Goal: Check status: Check status

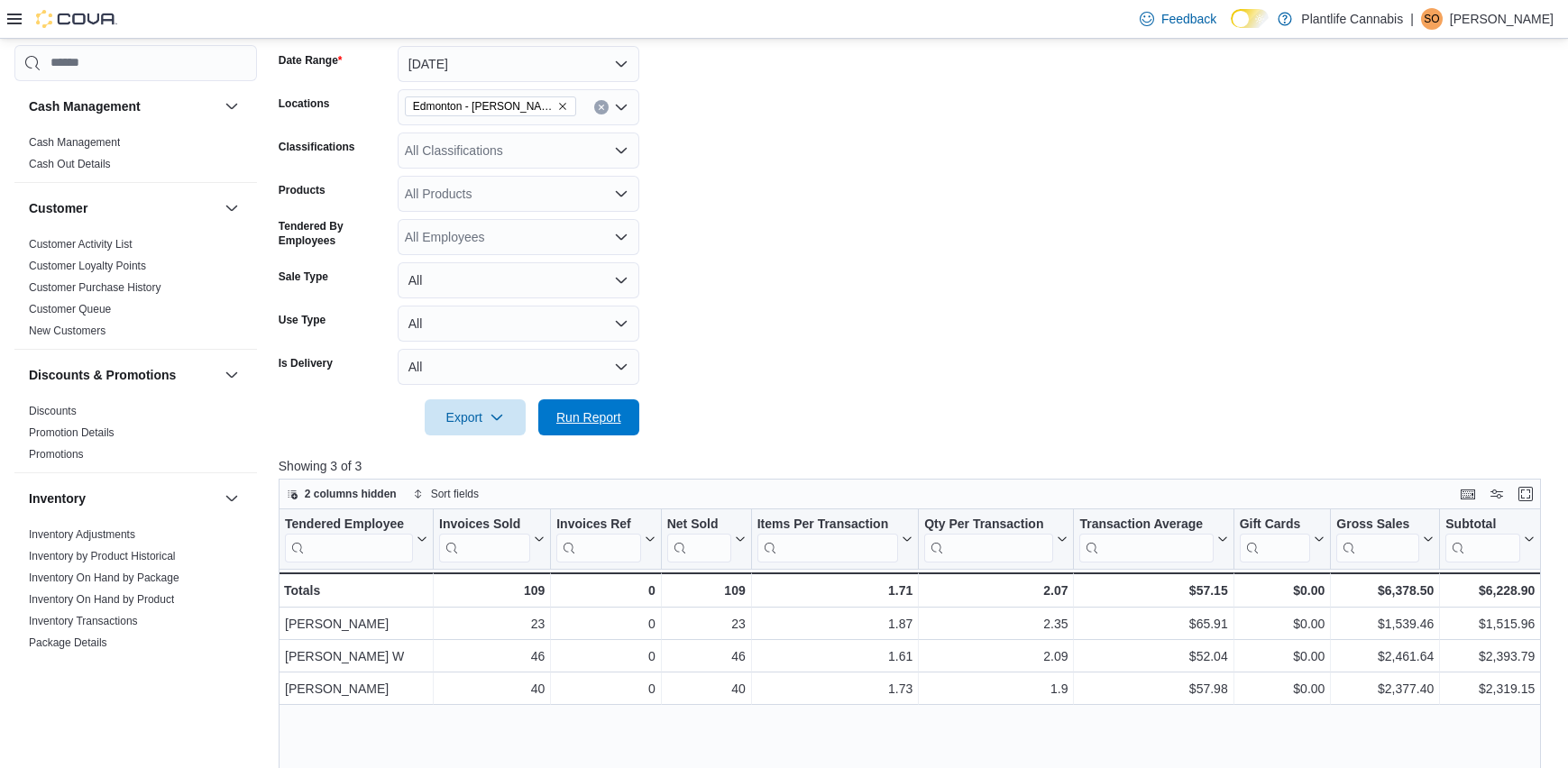
scroll to position [434, 0]
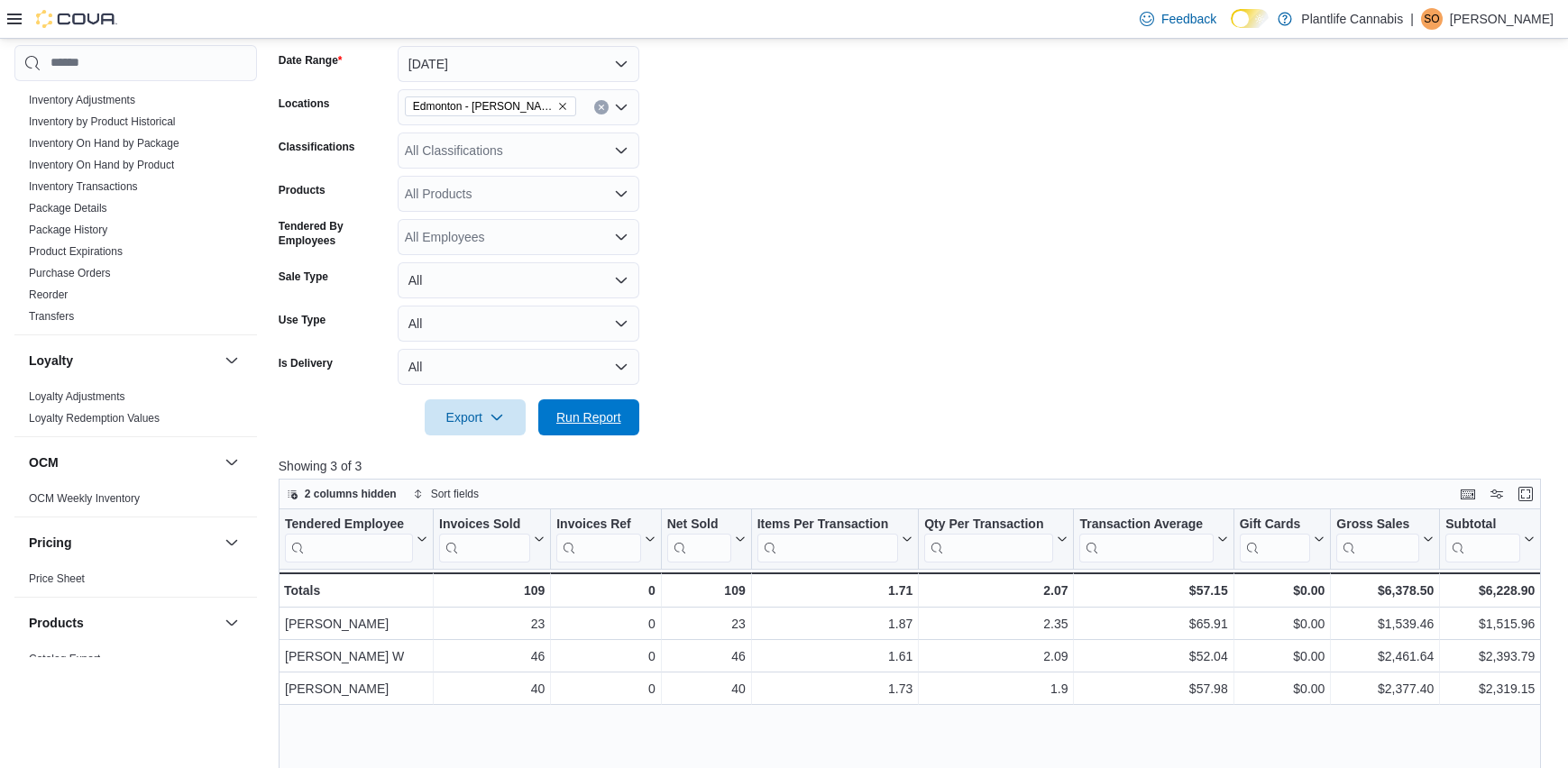
click at [590, 403] on span "Run Report" at bounding box center [588, 417] width 79 height 36
click at [611, 416] on span "Run Report" at bounding box center [589, 416] width 65 height 18
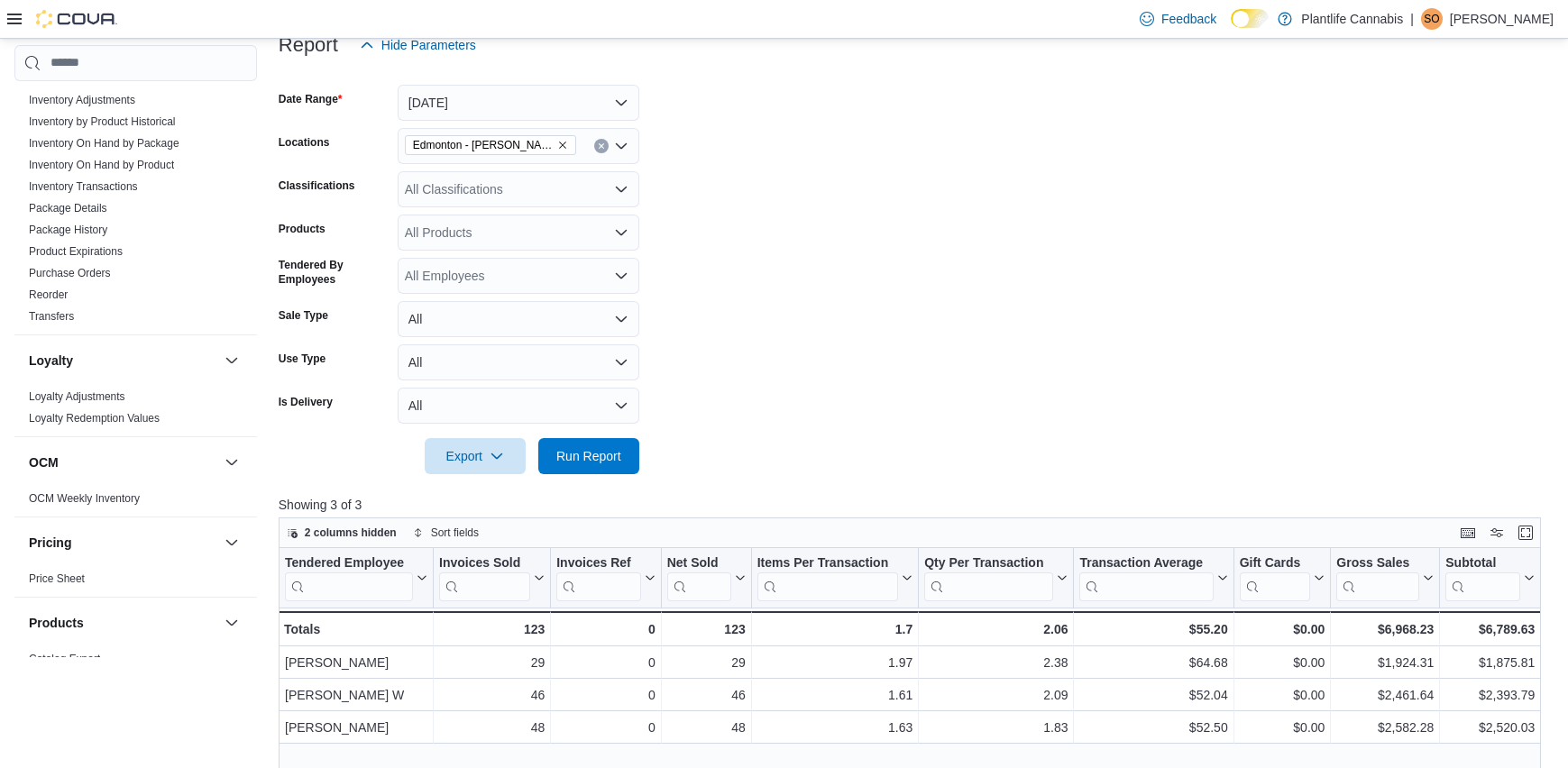
scroll to position [219, 0]
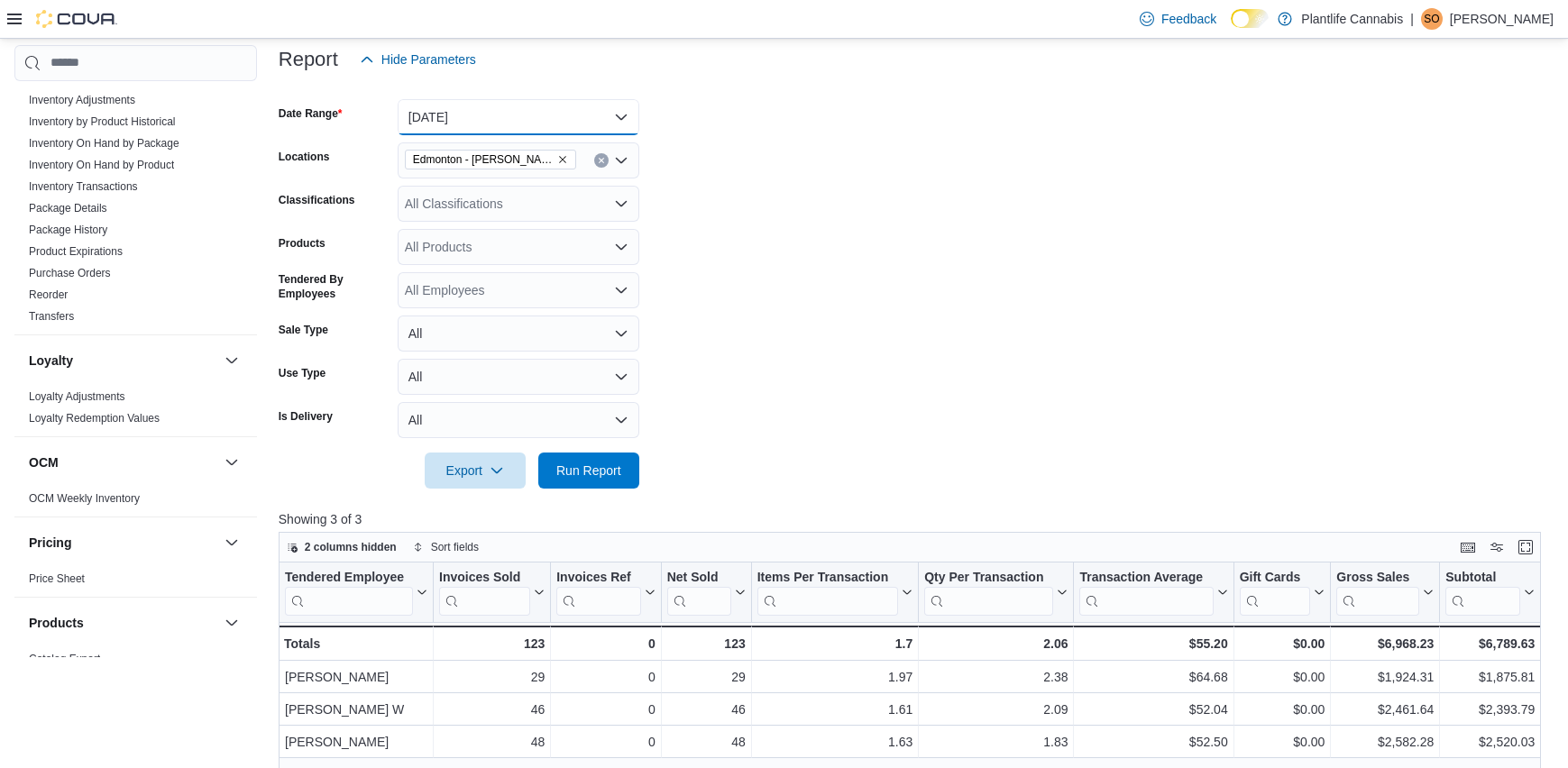
click at [558, 122] on button "[DATE]" at bounding box center [518, 117] width 241 height 36
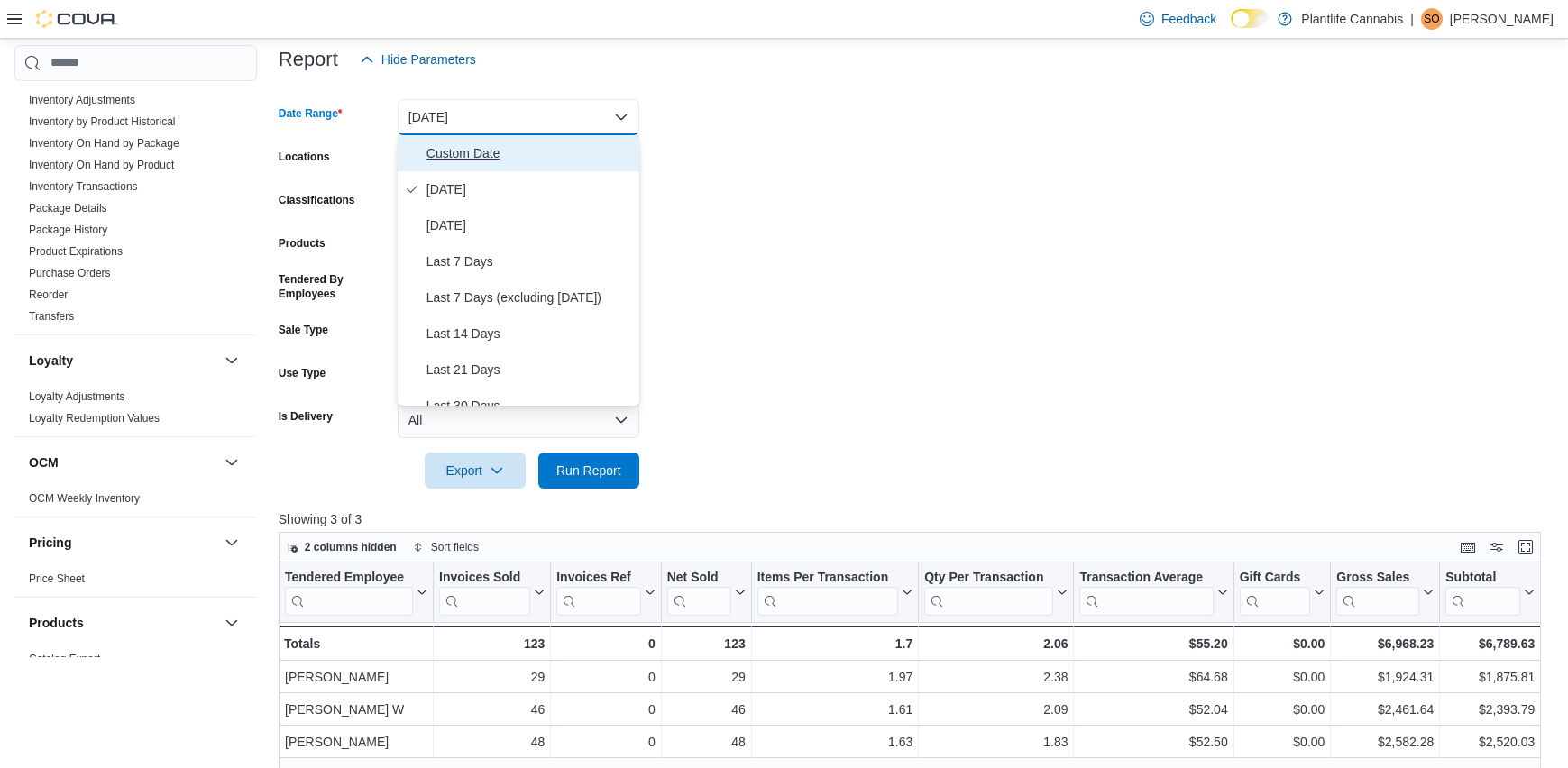
click at [508, 156] on span "Custom Date" at bounding box center [529, 153] width 205 height 22
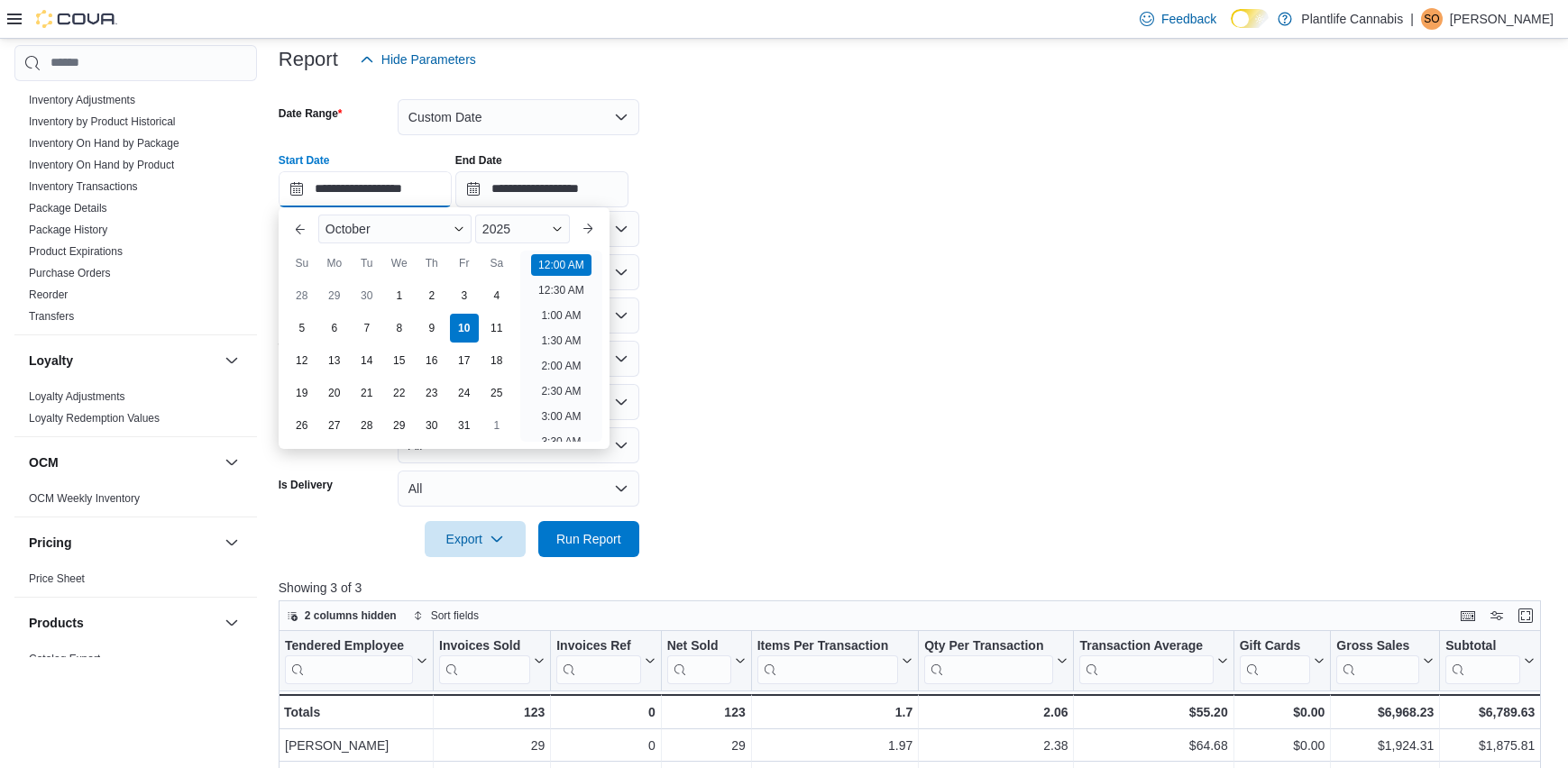
click at [411, 182] on input "**********" at bounding box center [365, 189] width 173 height 36
click at [557, 405] on li "4:00 PM" at bounding box center [561, 408] width 55 height 22
type input "**********"
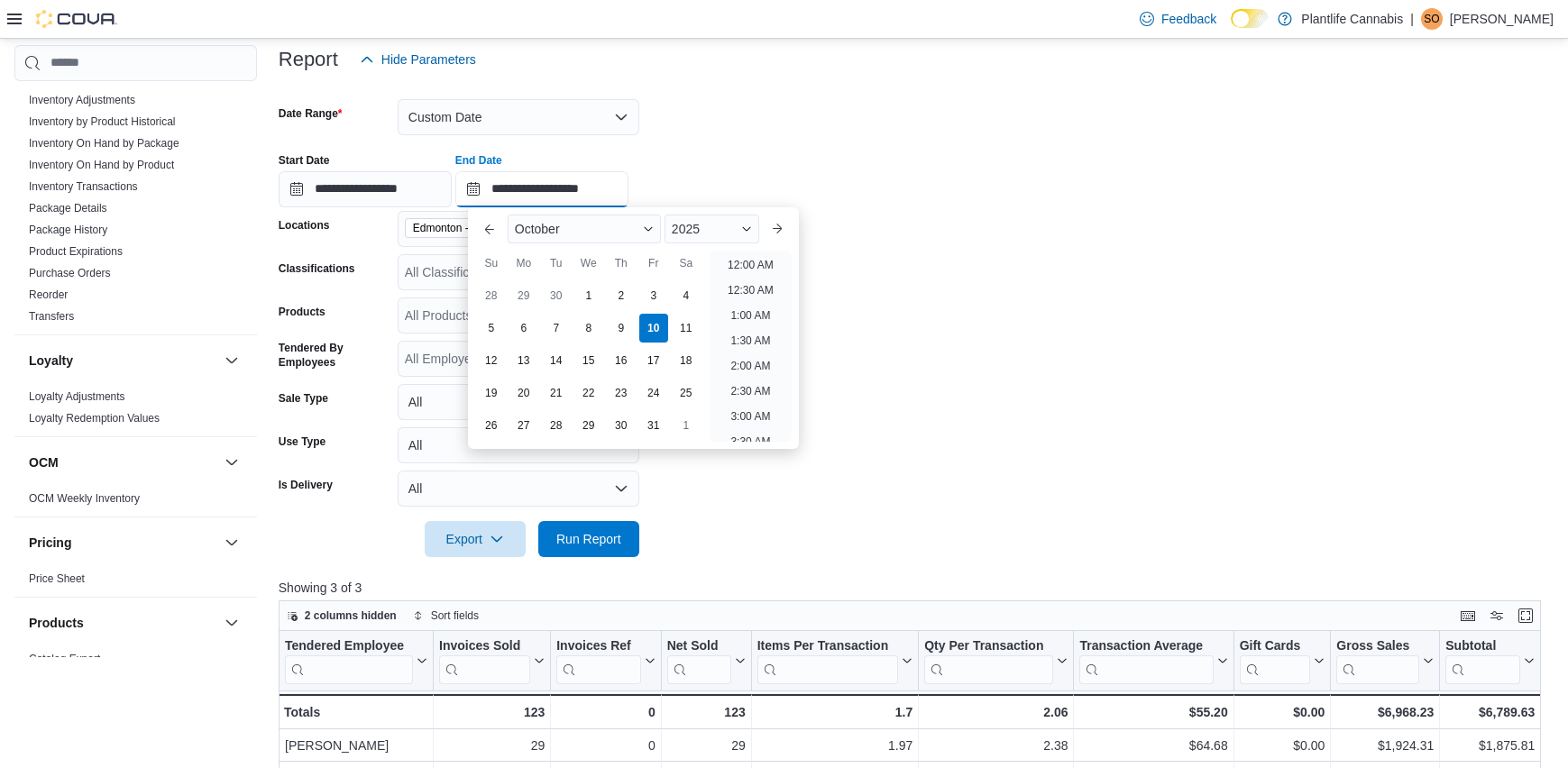
click at [602, 188] on input "**********" at bounding box center [541, 189] width 173 height 36
click at [763, 321] on li "6:00 PM" at bounding box center [751, 318] width 55 height 22
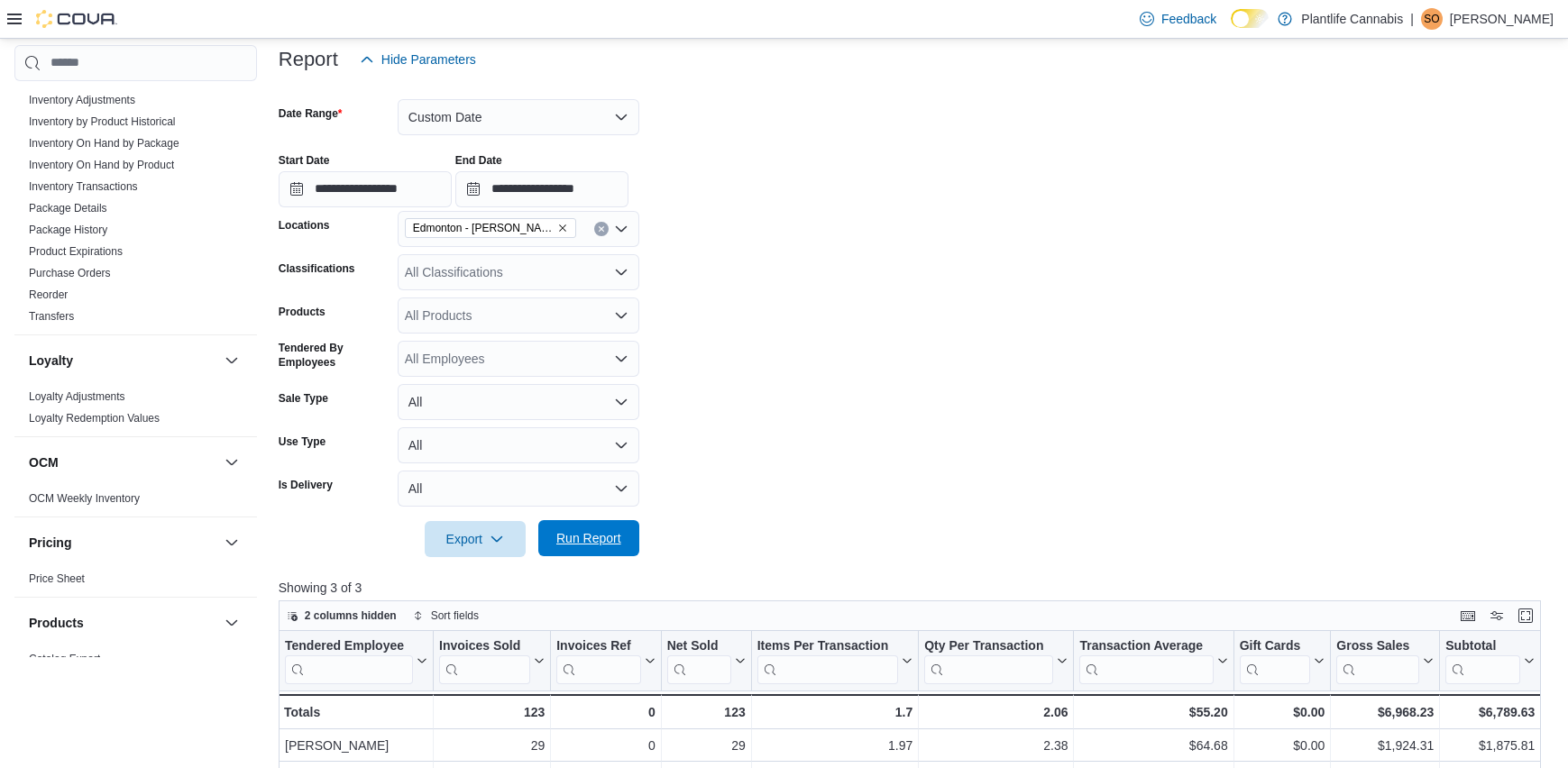
click at [597, 537] on span "Run Report" at bounding box center [589, 538] width 65 height 18
click at [562, 111] on button "Custom Date" at bounding box center [518, 117] width 241 height 36
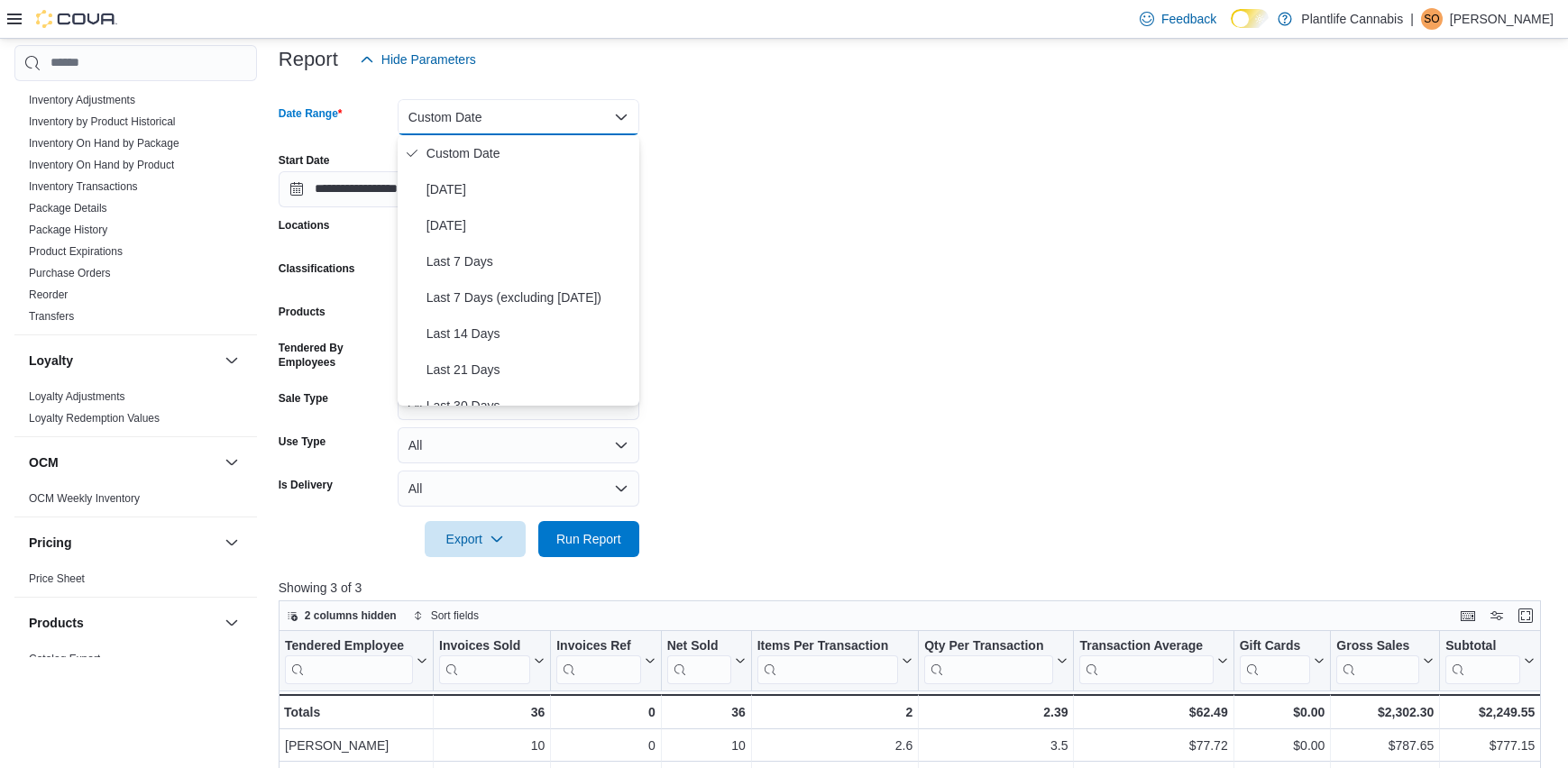
drag, startPoint x: 839, startPoint y: 170, endPoint x: 638, endPoint y: 171, distance: 201.0
click at [838, 170] on div "**********" at bounding box center [916, 173] width 1275 height 69
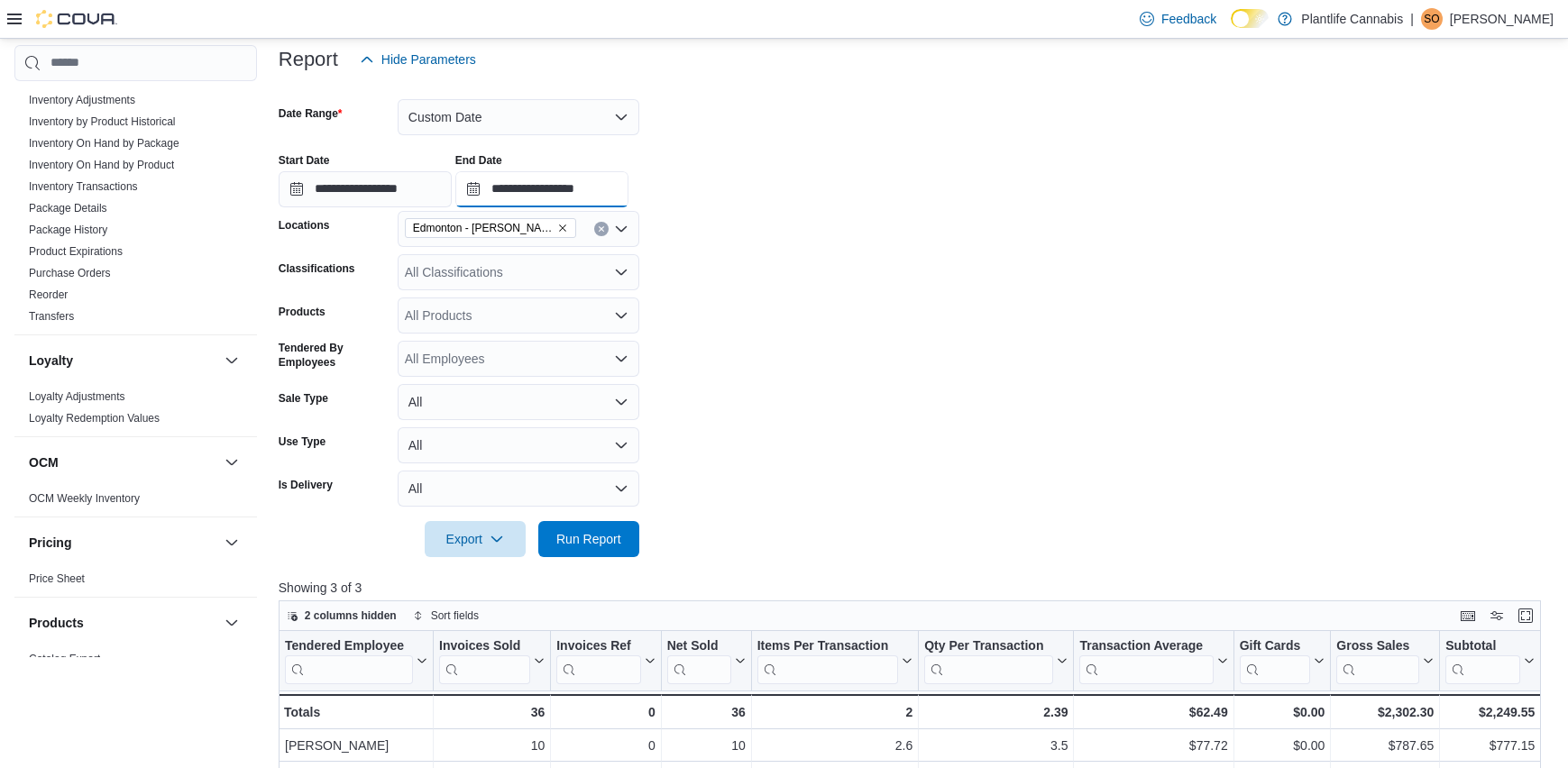
click at [596, 189] on input "**********" at bounding box center [541, 189] width 173 height 36
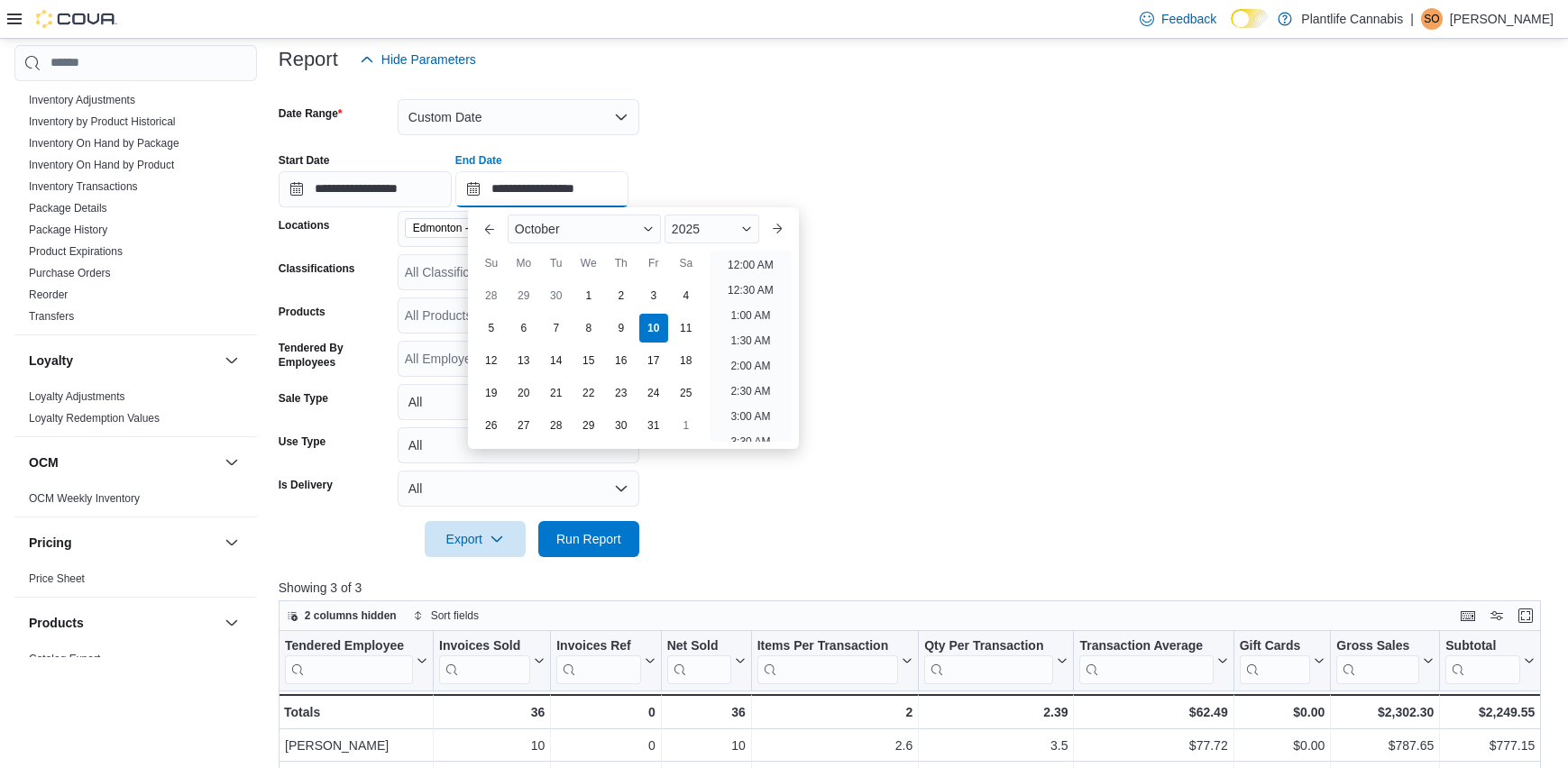
scroll to position [965, 0]
click at [755, 314] on li "8:00 PM" at bounding box center [751, 310] width 55 height 22
type input "**********"
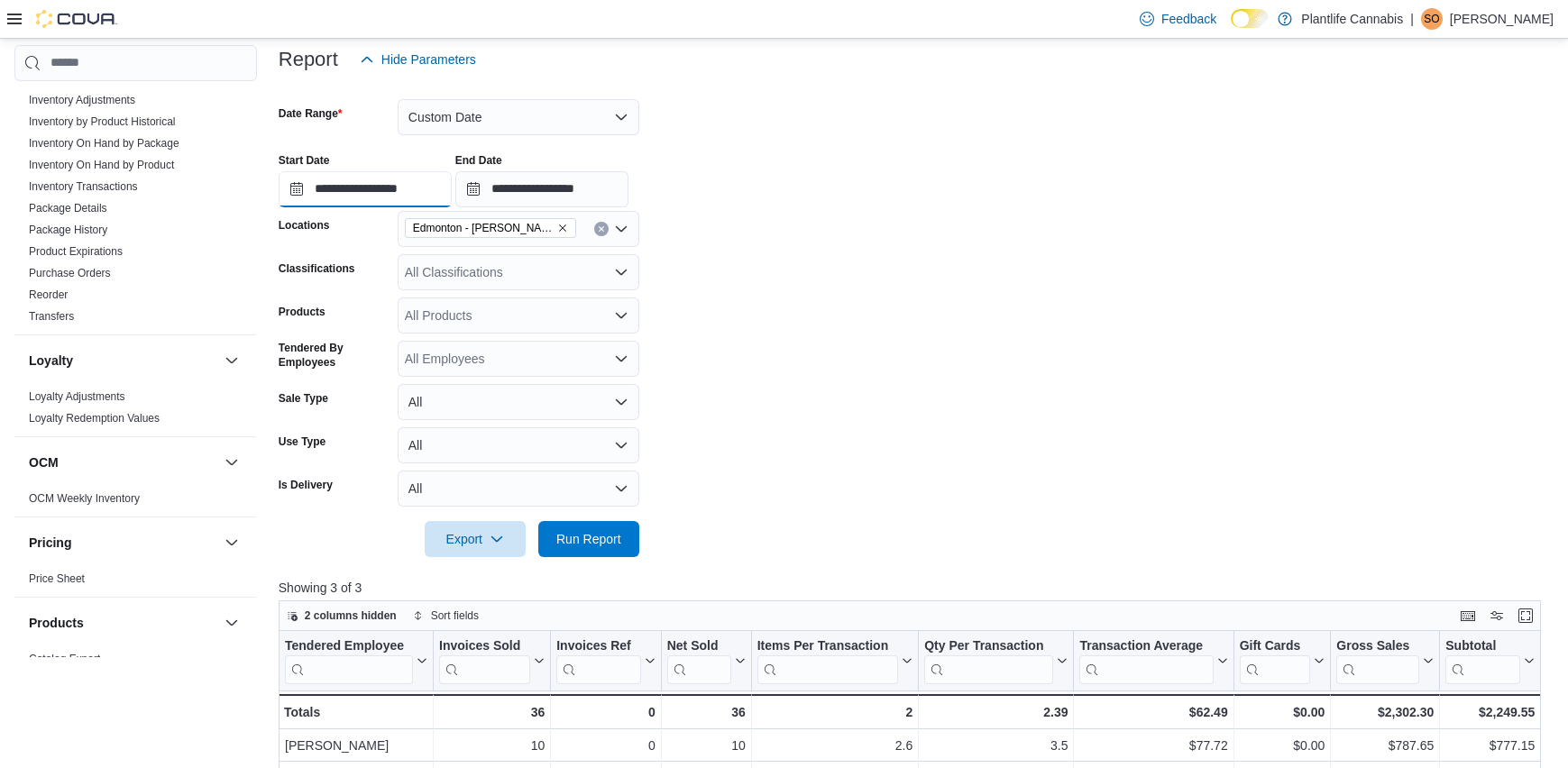
click at [422, 190] on input "**********" at bounding box center [365, 189] width 173 height 36
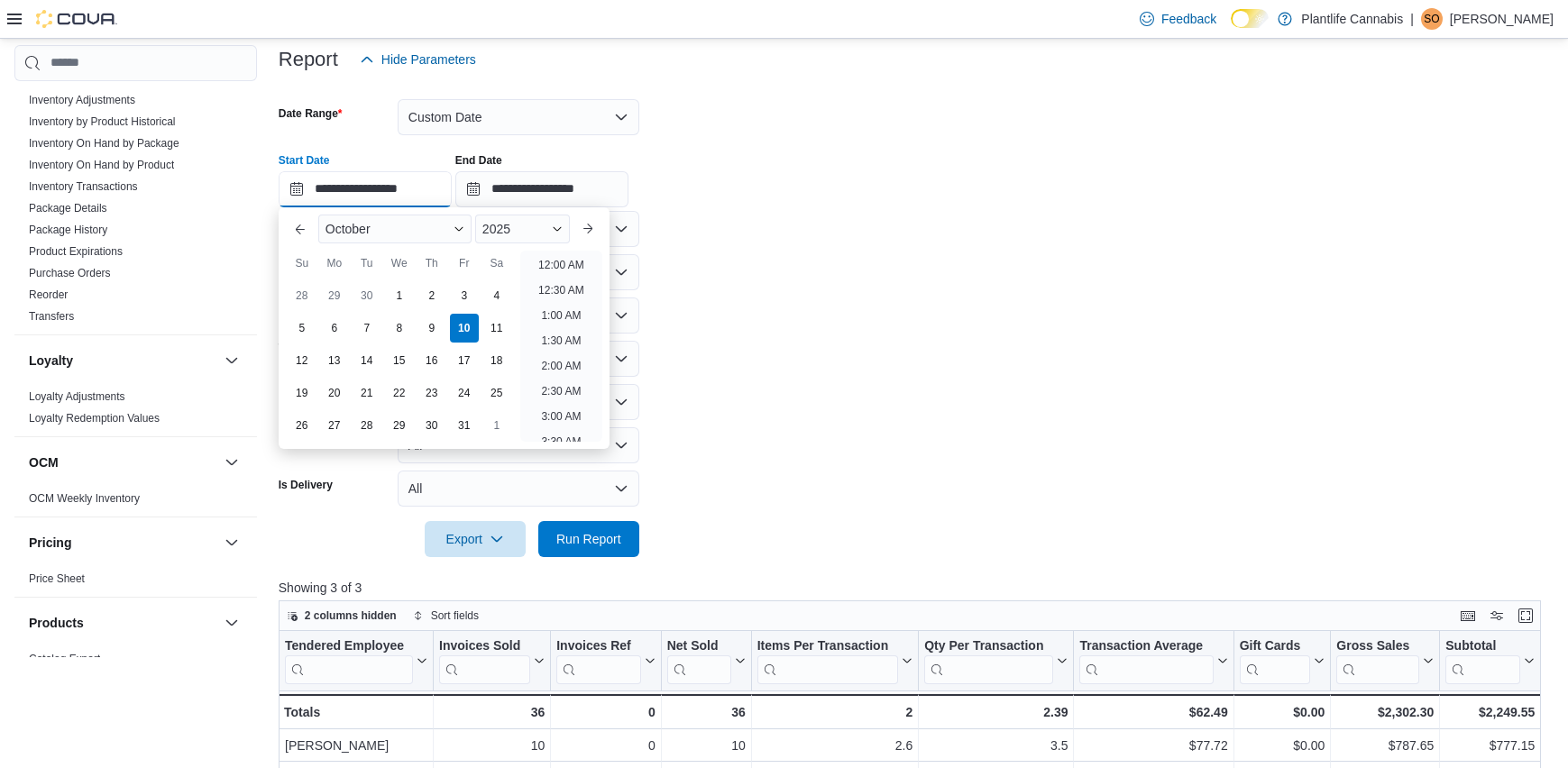
scroll to position [863, 0]
click at [569, 307] on li "6:00 PM" at bounding box center [561, 310] width 55 height 22
type input "**********"
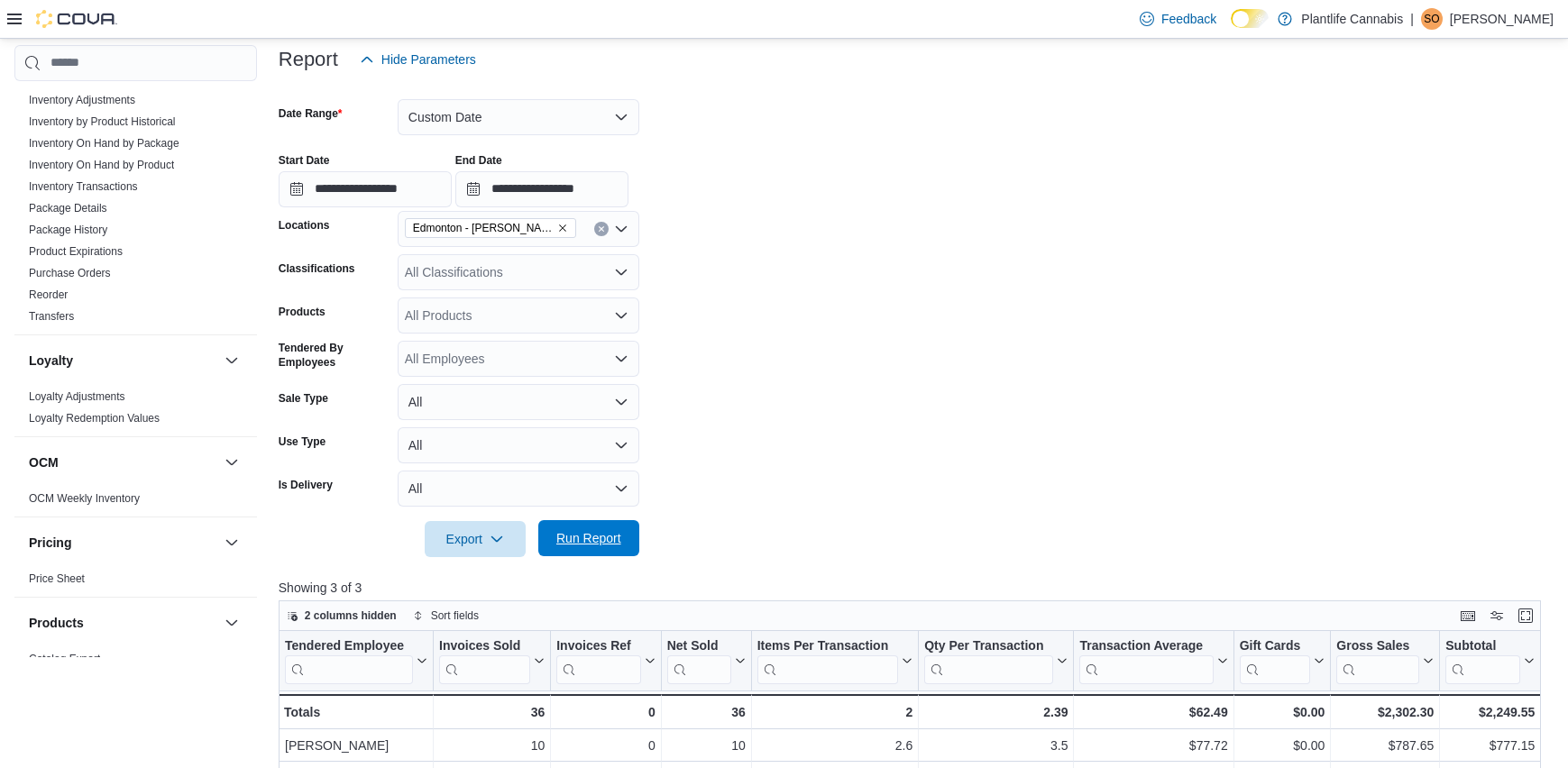
click at [619, 547] on span "Run Report" at bounding box center [588, 538] width 79 height 36
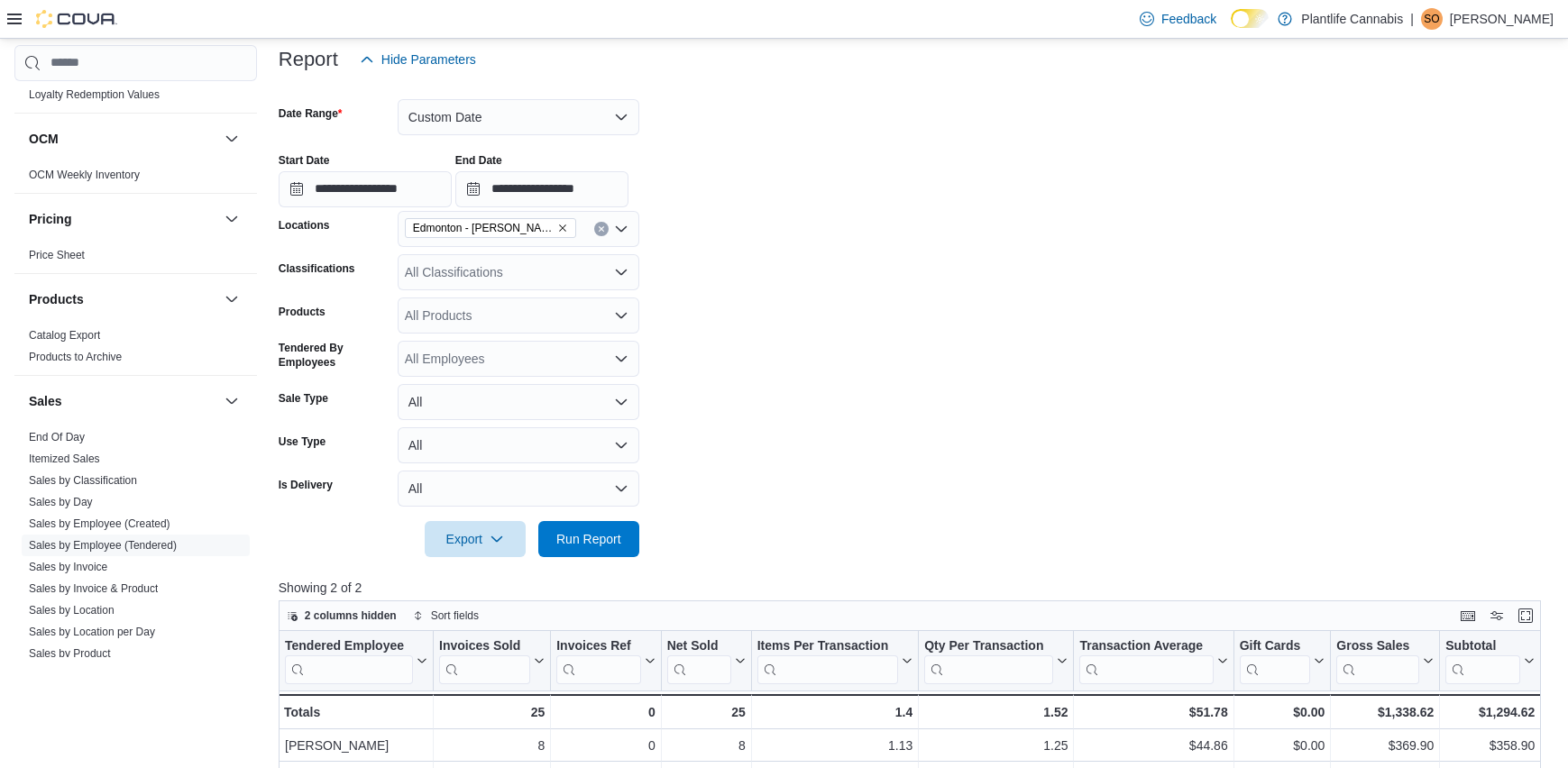
scroll to position [846, 0]
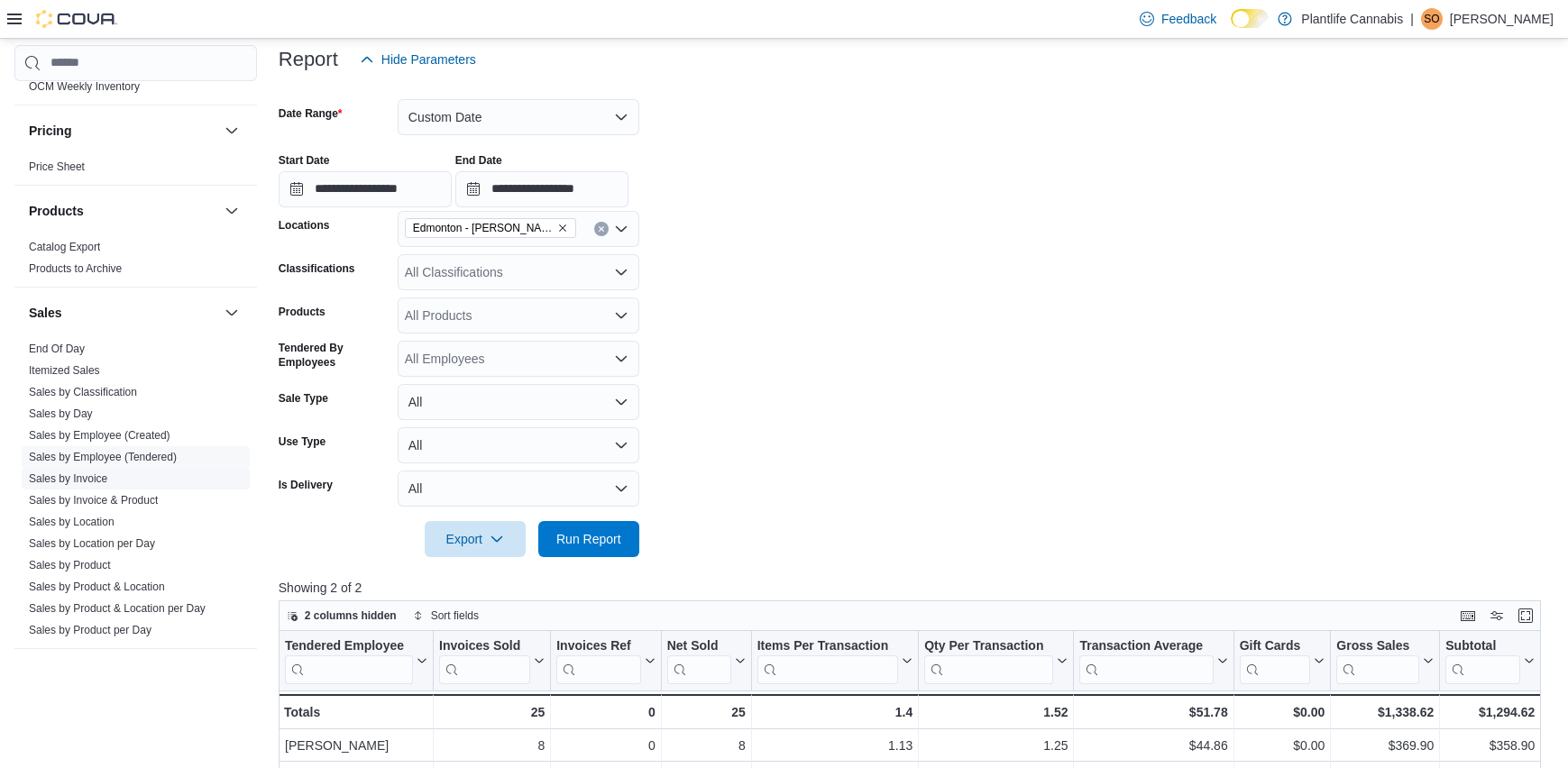
click at [106, 474] on link "Sales by Invoice" at bounding box center [68, 478] width 78 height 12
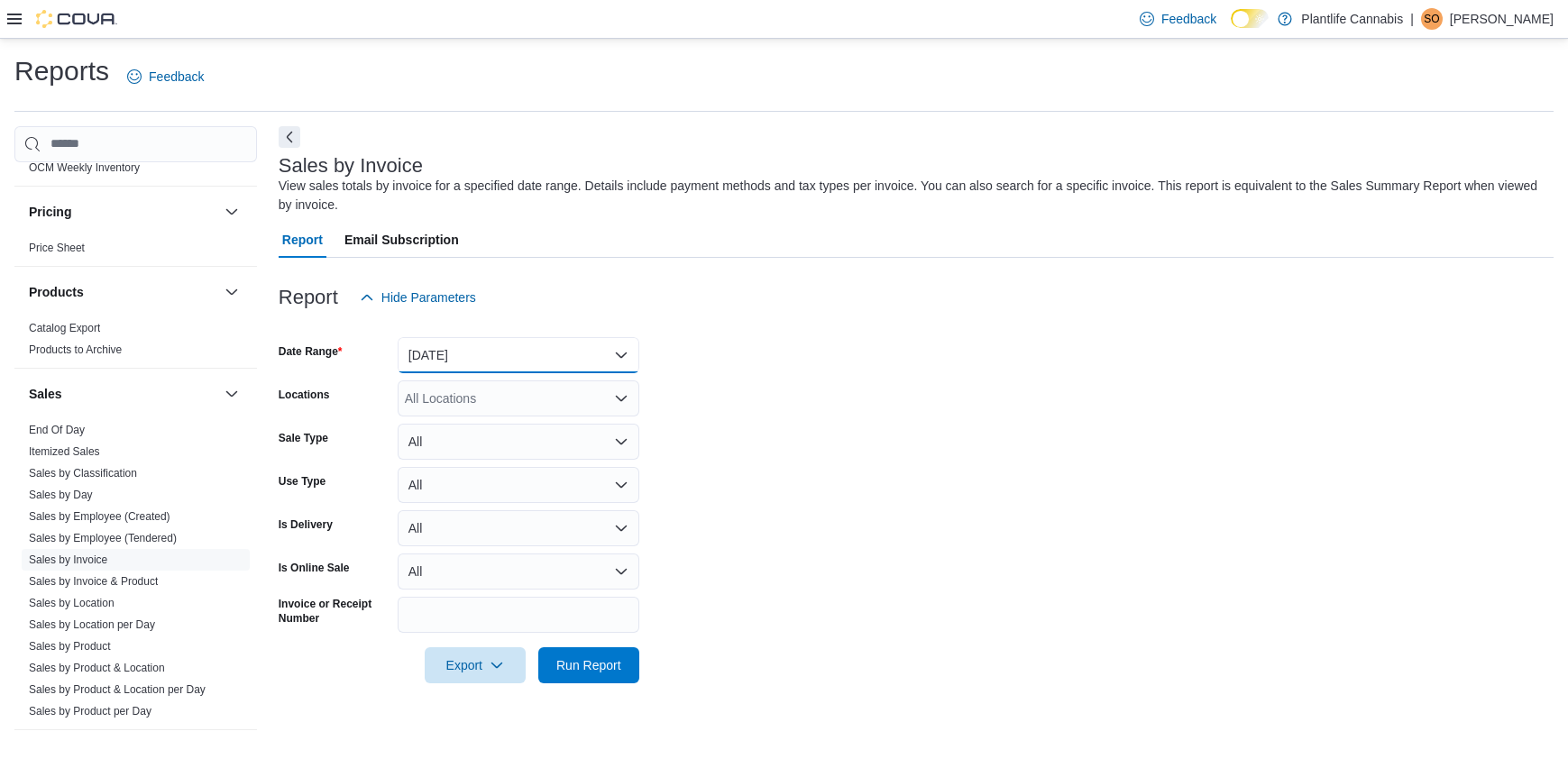
click at [544, 345] on button "[DATE]" at bounding box center [518, 355] width 241 height 36
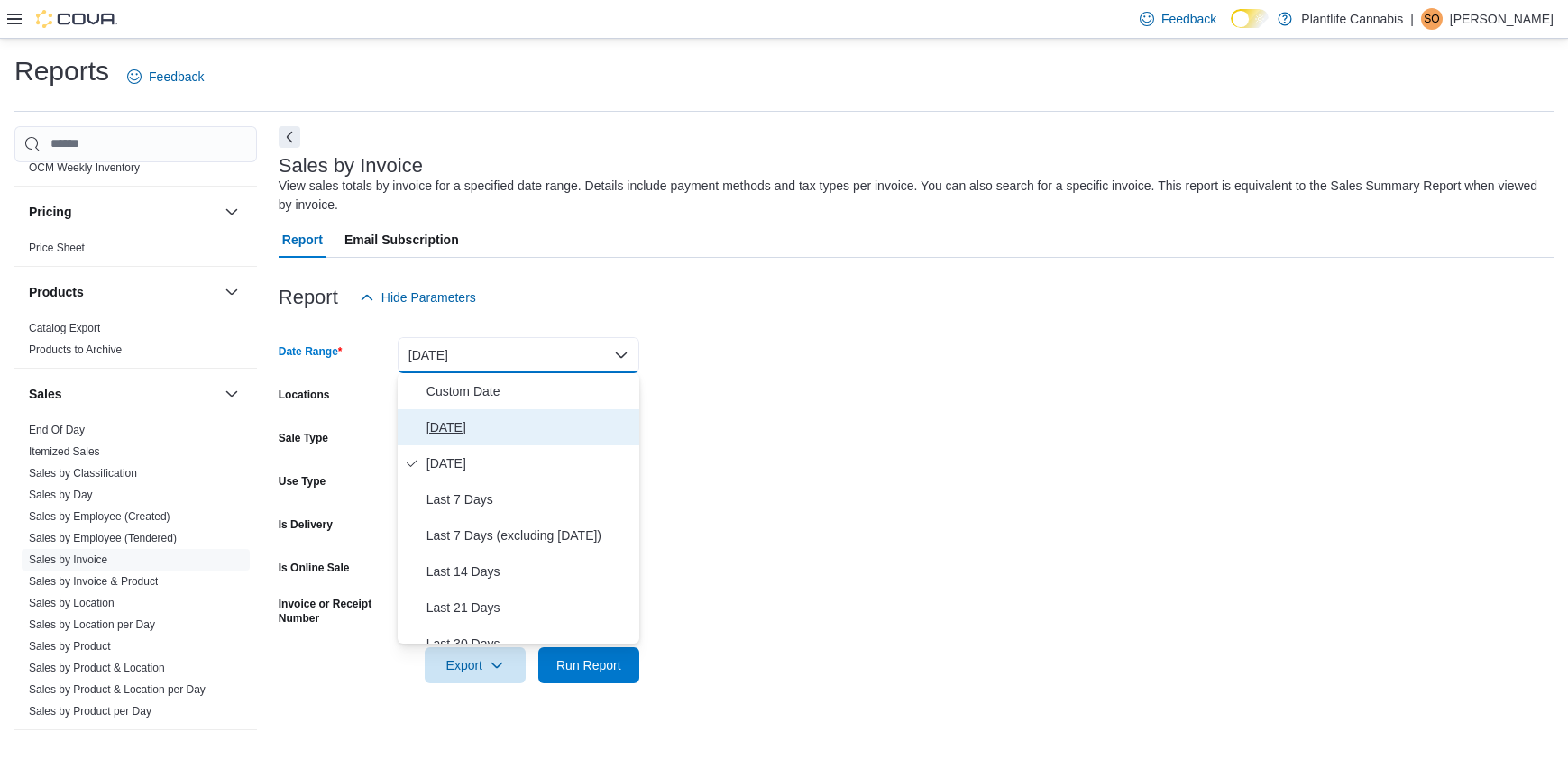
click at [480, 428] on span "[DATE]" at bounding box center [529, 426] width 205 height 22
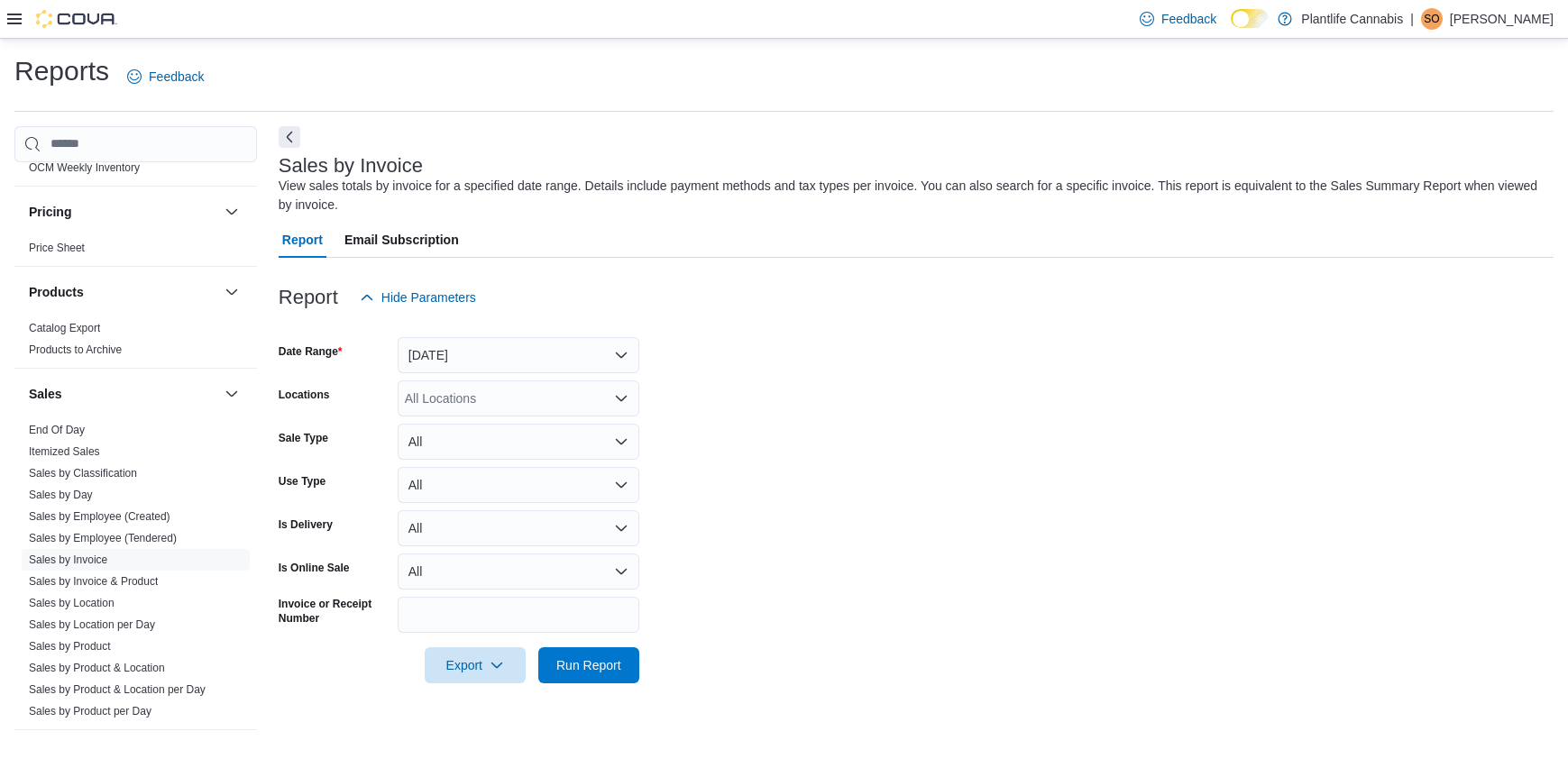
click at [526, 395] on div "All Locations" at bounding box center [518, 399] width 241 height 36
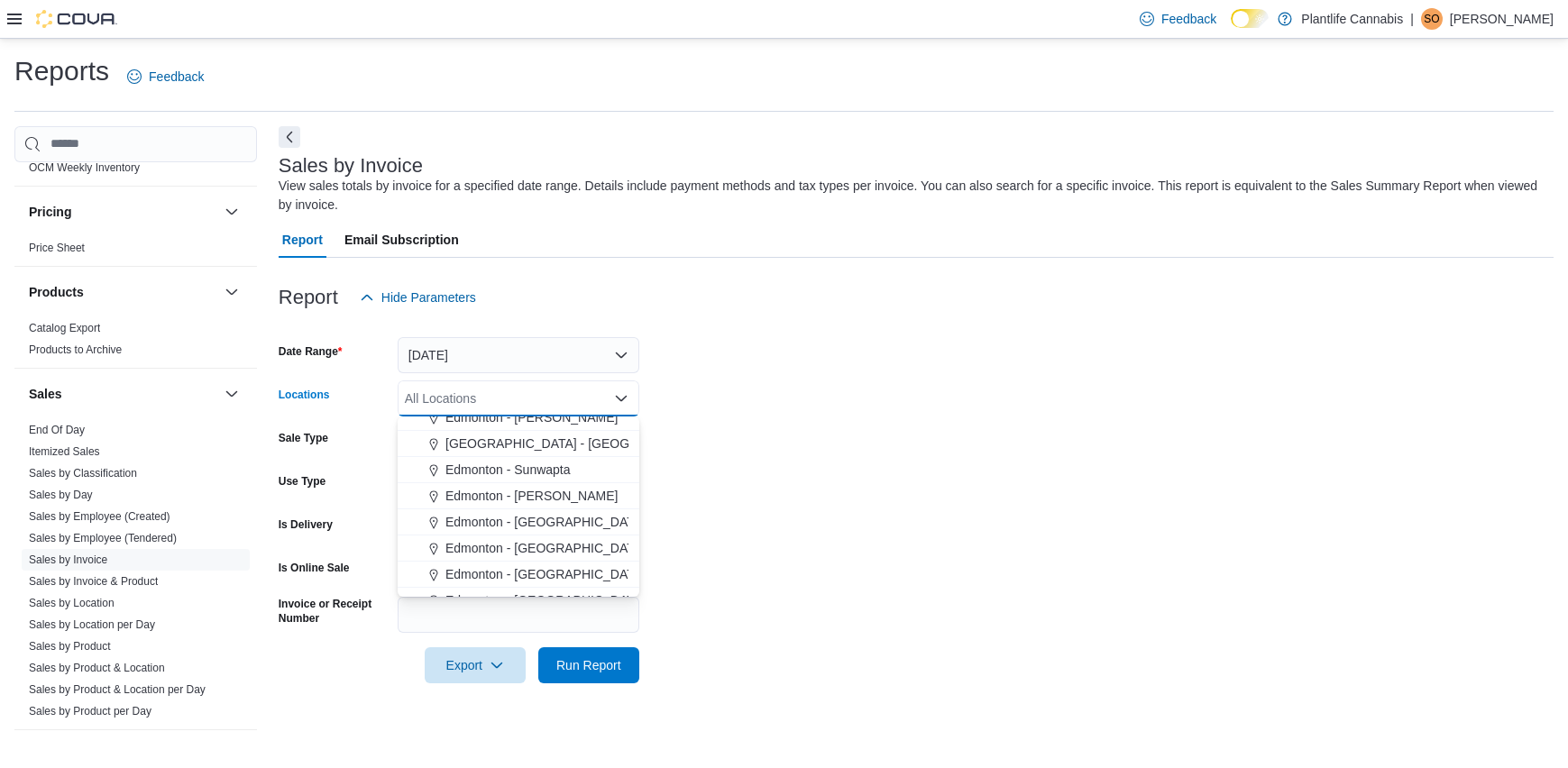
scroll to position [422, 0]
drag, startPoint x: 578, startPoint y: 474, endPoint x: 704, endPoint y: 480, distance: 126.1
click at [576, 473] on span "Edmonton - [PERSON_NAME]" at bounding box center [532, 477] width 172 height 18
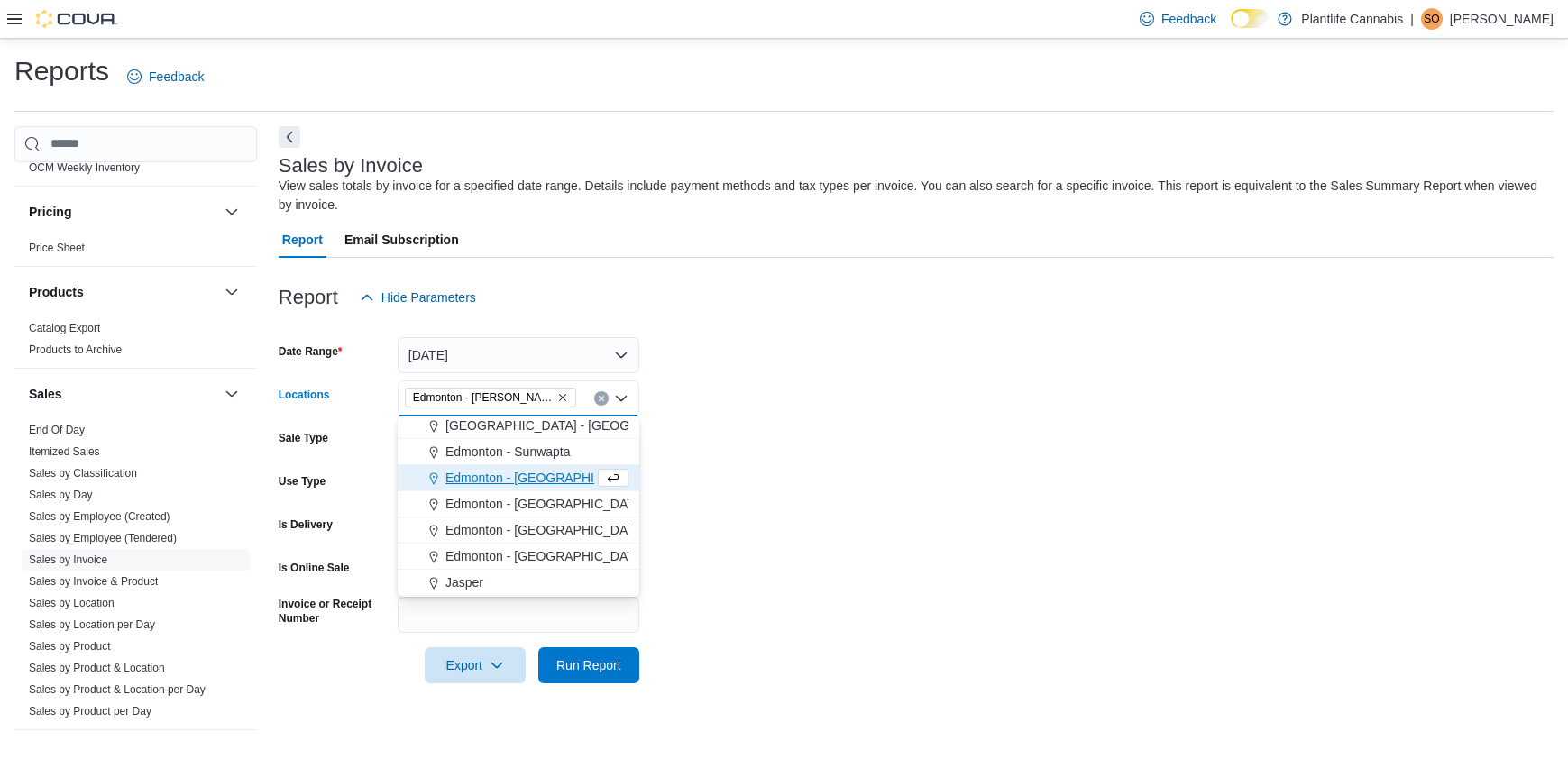
click at [778, 482] on form "Date Range [DATE] Locations [GEOGRAPHIC_DATA] - [PERSON_NAME][GEOGRAPHIC_DATA] …" at bounding box center [916, 499] width 1275 height 367
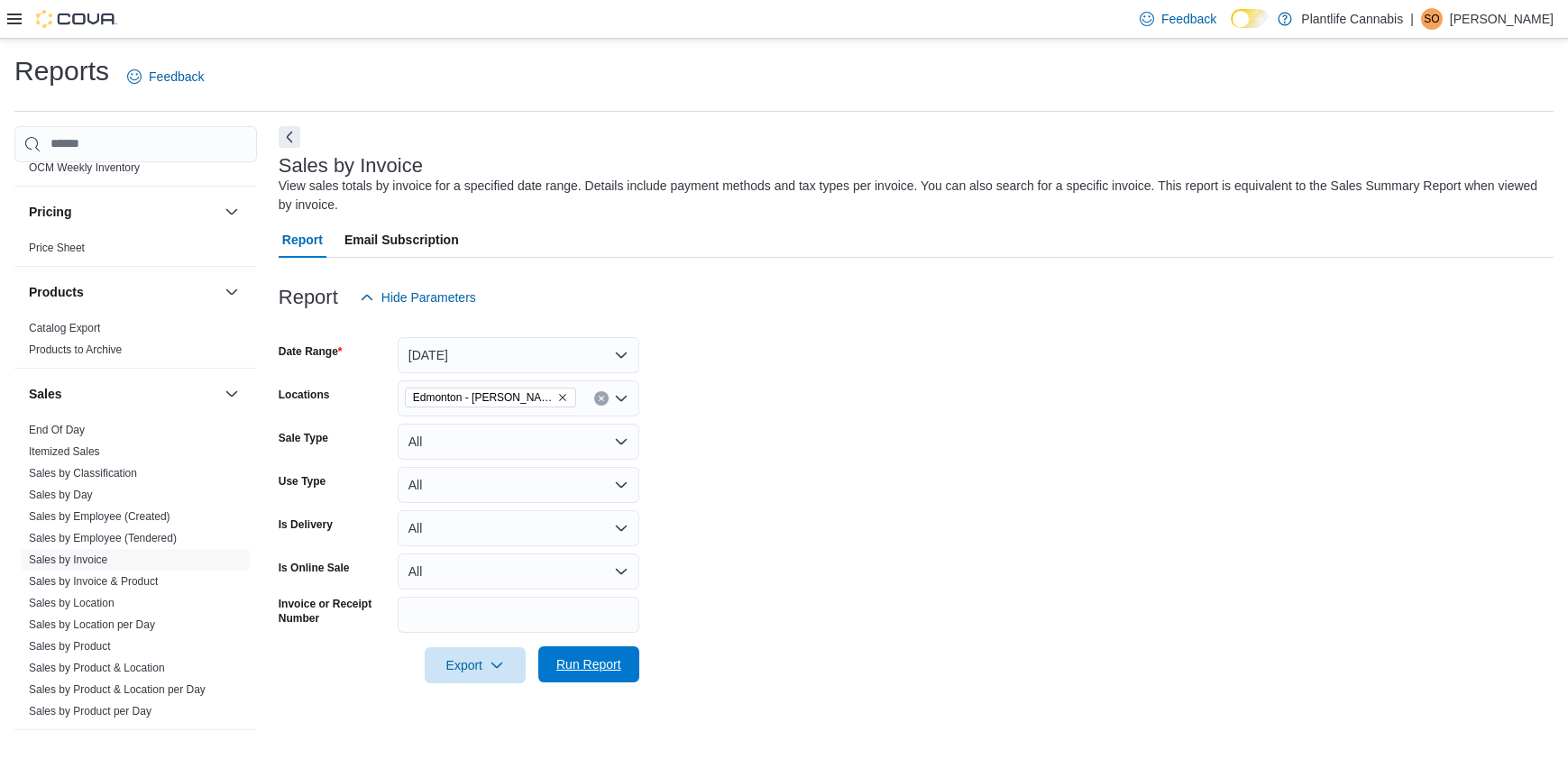
click at [614, 673] on span "Run Report" at bounding box center [589, 664] width 65 height 18
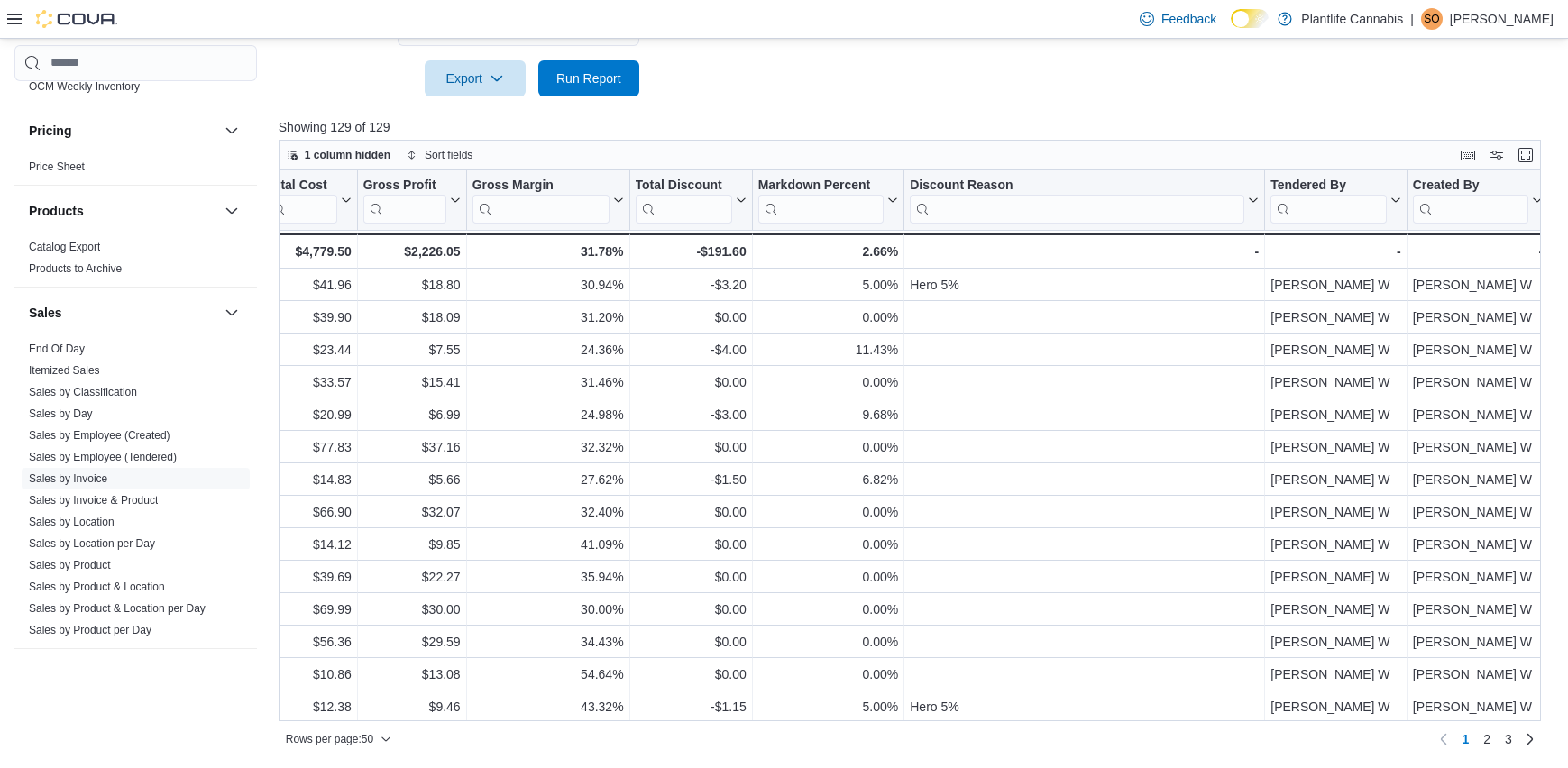
scroll to position [0, 1525]
click at [1301, 216] on input "search" at bounding box center [1327, 208] width 116 height 29
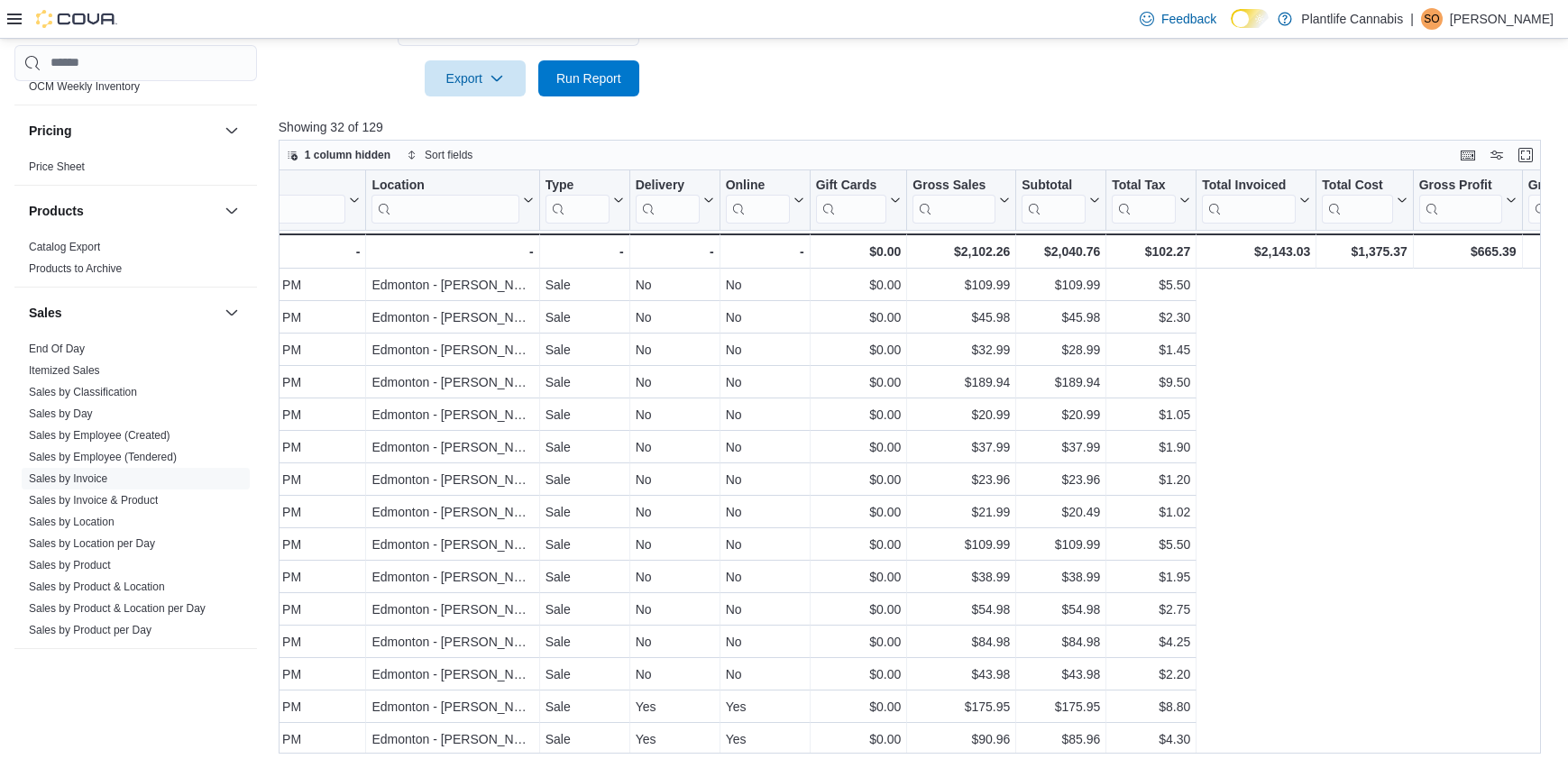
scroll to position [0, 0]
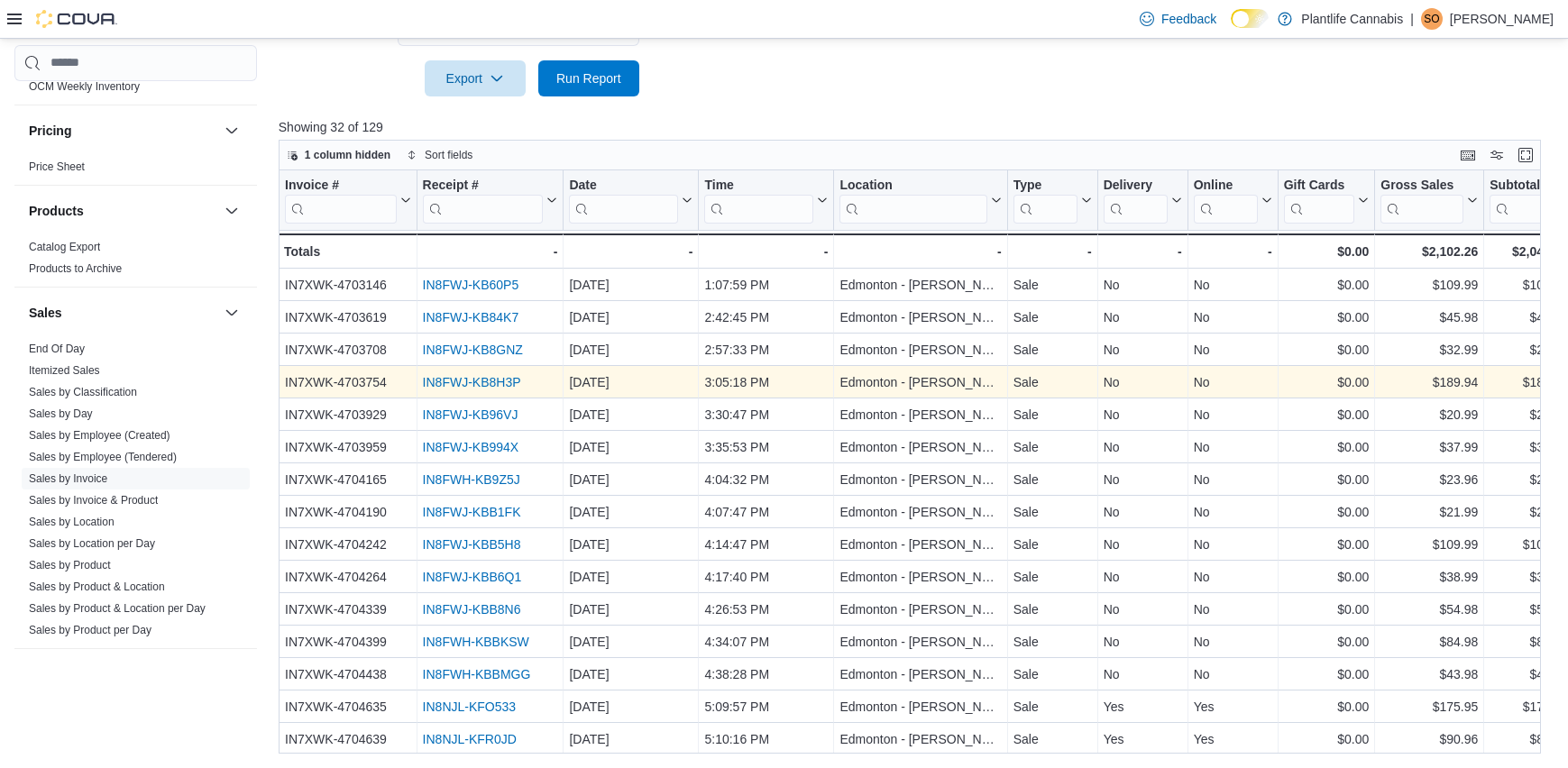
type input "****"
click at [448, 380] on link "IN8FWJ-KB8H3P" at bounding box center [470, 382] width 98 height 14
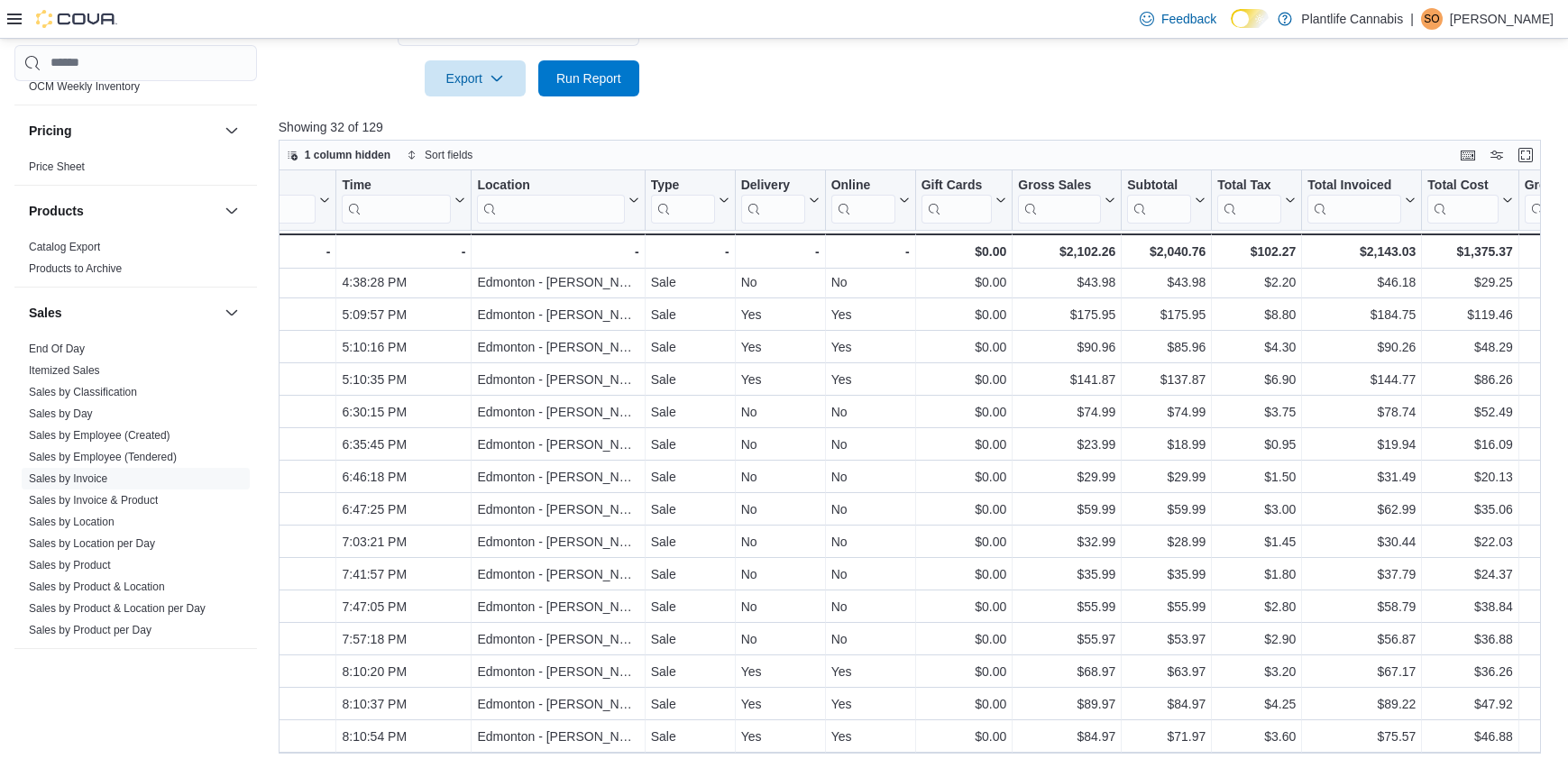
scroll to position [552, 363]
click at [111, 458] on link "Sales by Employee (Tendered)" at bounding box center [102, 456] width 148 height 12
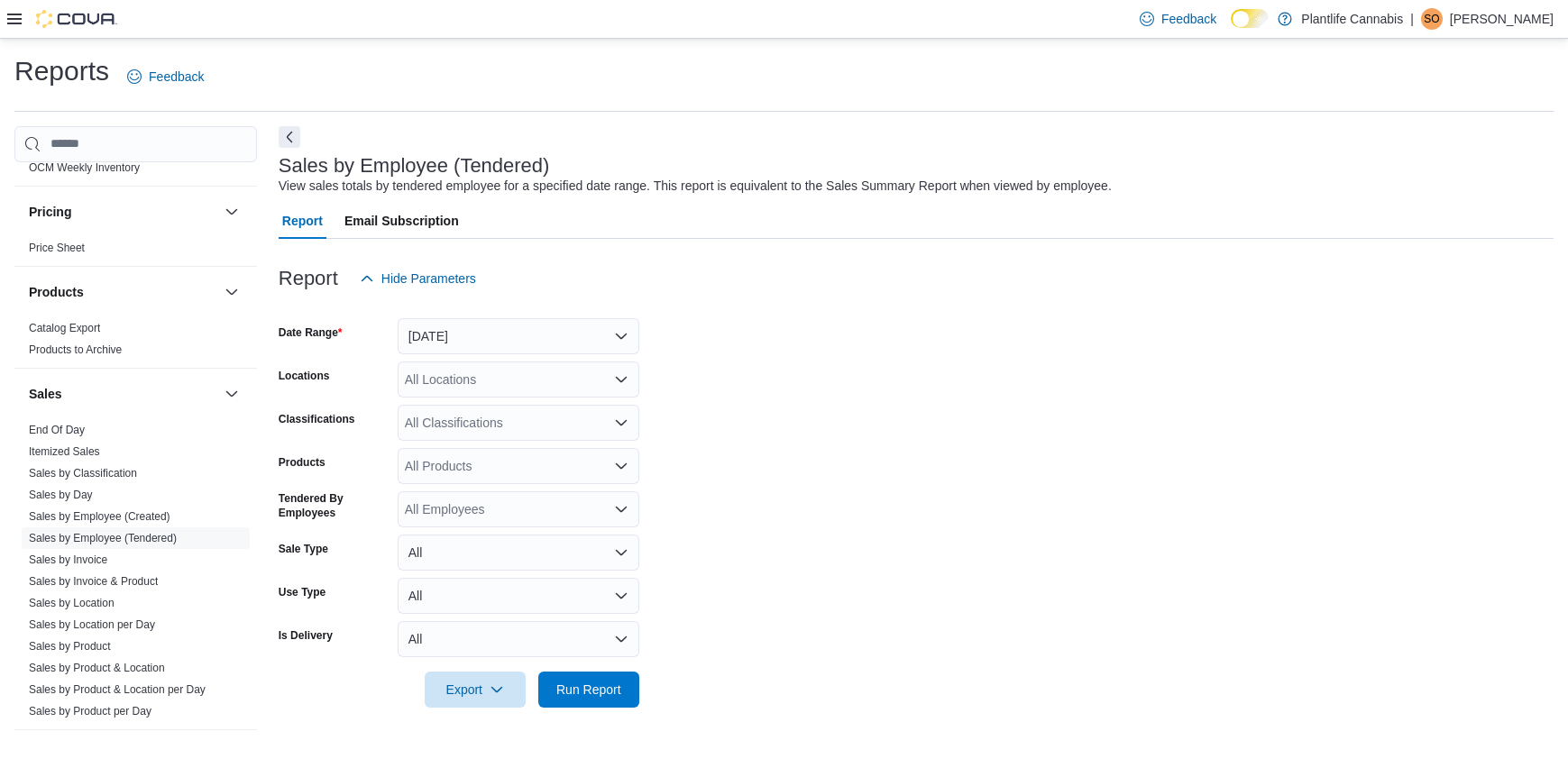
click at [506, 306] on div at bounding box center [916, 307] width 1275 height 22
click at [486, 335] on button "[DATE]" at bounding box center [518, 336] width 241 height 36
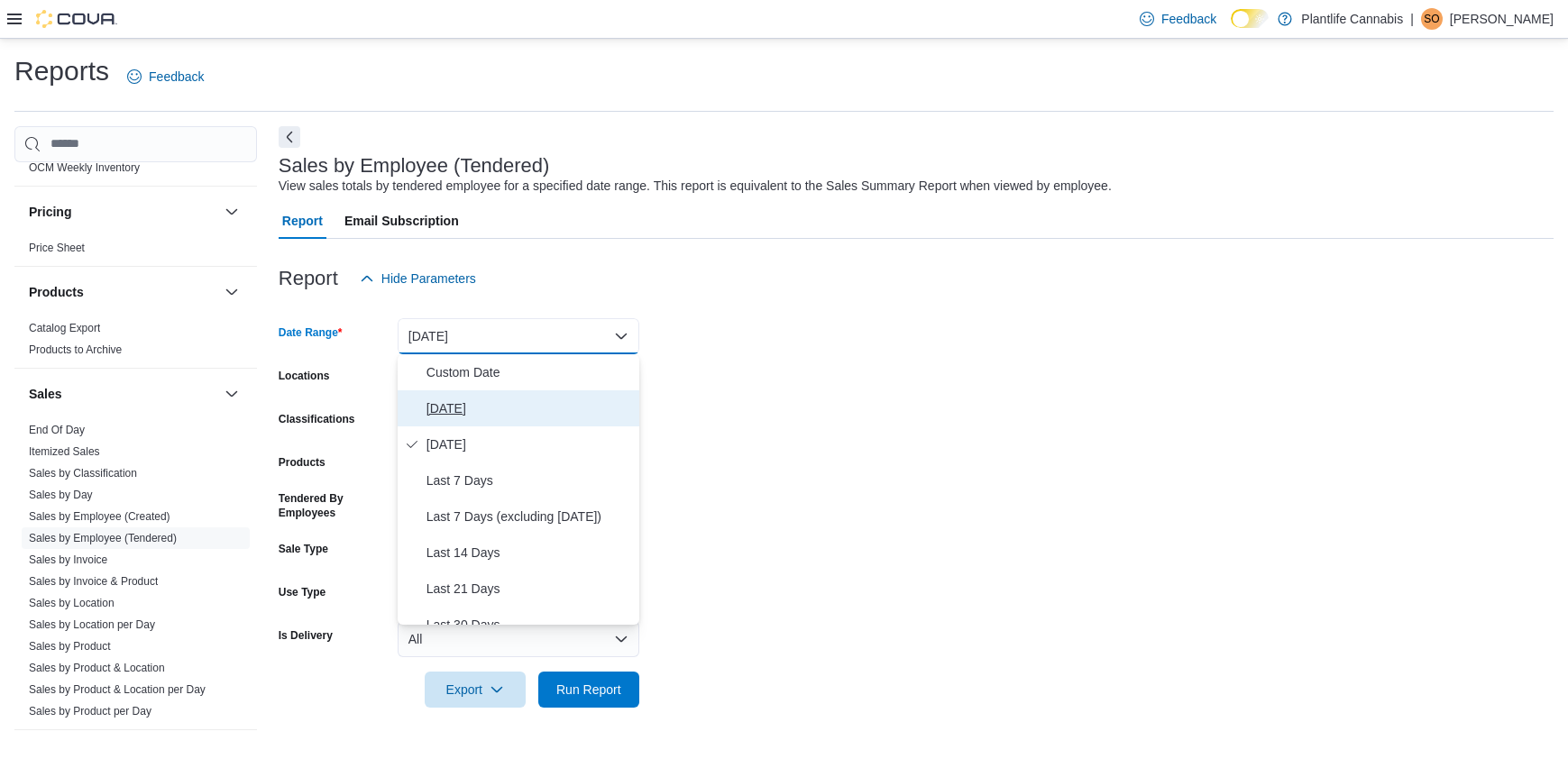
click at [463, 415] on span "[DATE]" at bounding box center [529, 408] width 205 height 22
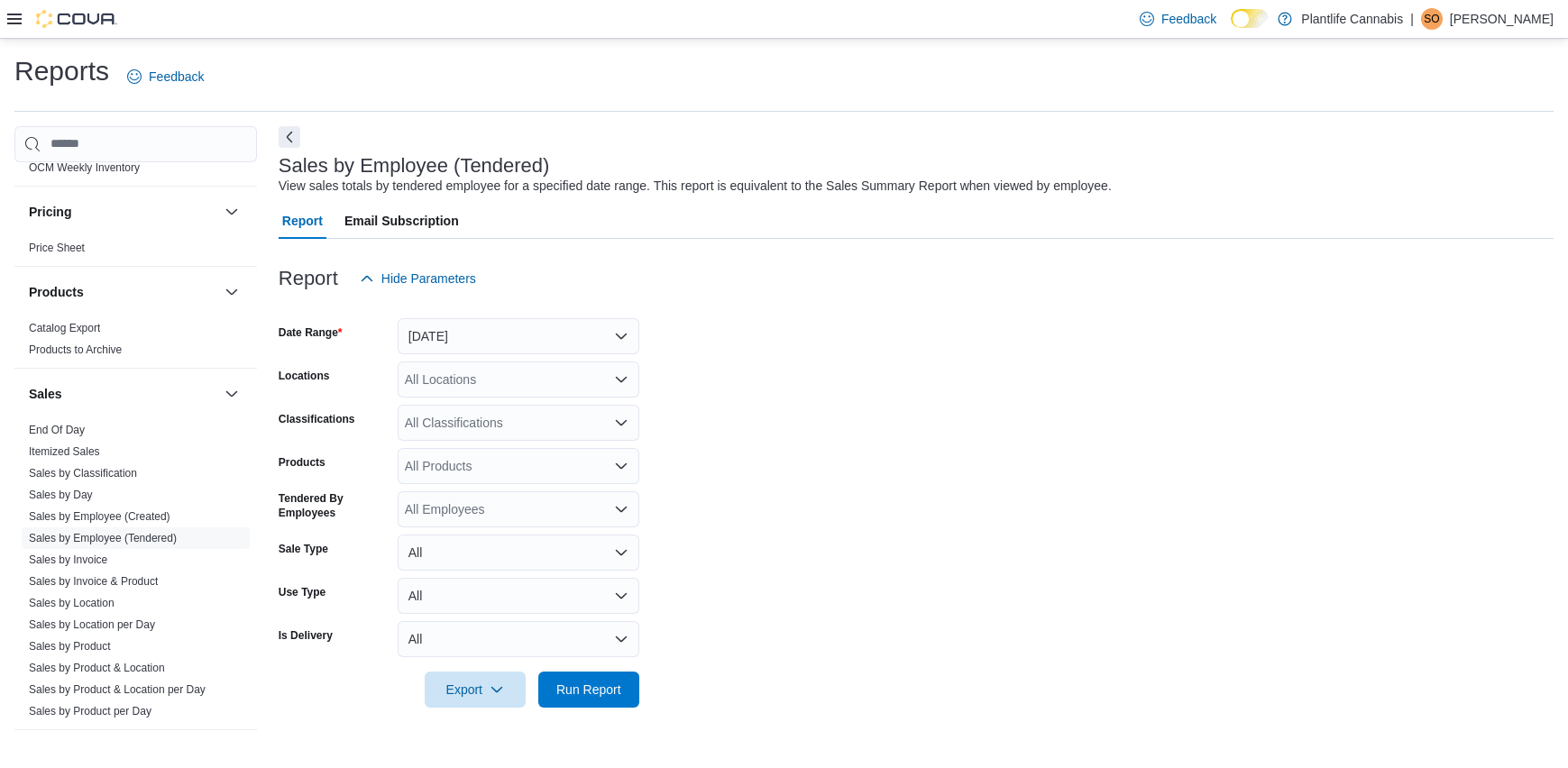
click at [521, 364] on div "All Locations" at bounding box center [518, 380] width 241 height 36
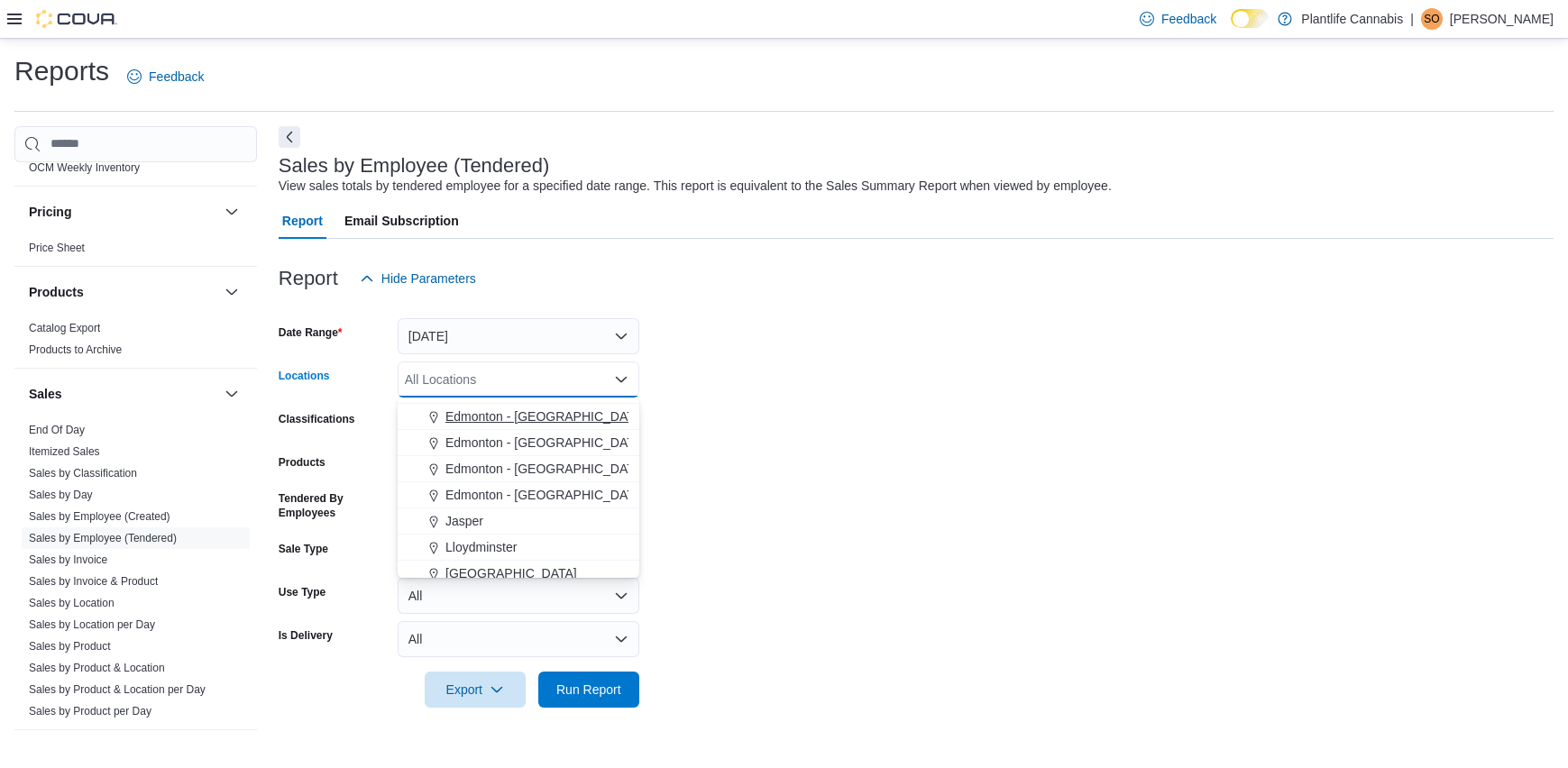
scroll to position [431, 0]
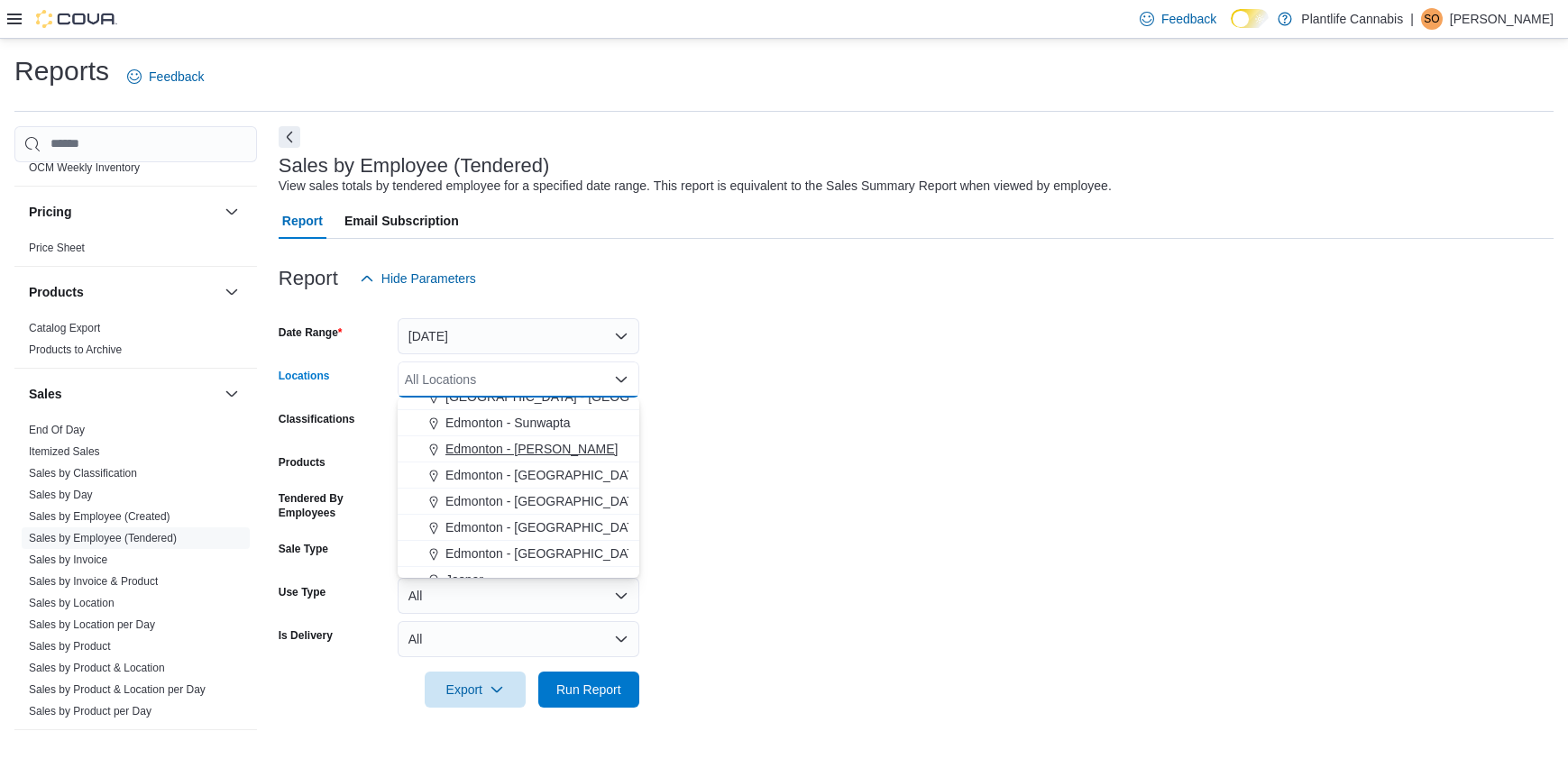
click at [551, 443] on span "Edmonton - [PERSON_NAME]" at bounding box center [532, 448] width 172 height 18
drag, startPoint x: 883, startPoint y: 472, endPoint x: 585, endPoint y: 707, distance: 379.5
click at [877, 474] on form "Date Range [DATE] Locations [GEOGRAPHIC_DATA] - [PERSON_NAME][GEOGRAPHIC_DATA] …" at bounding box center [916, 502] width 1275 height 411
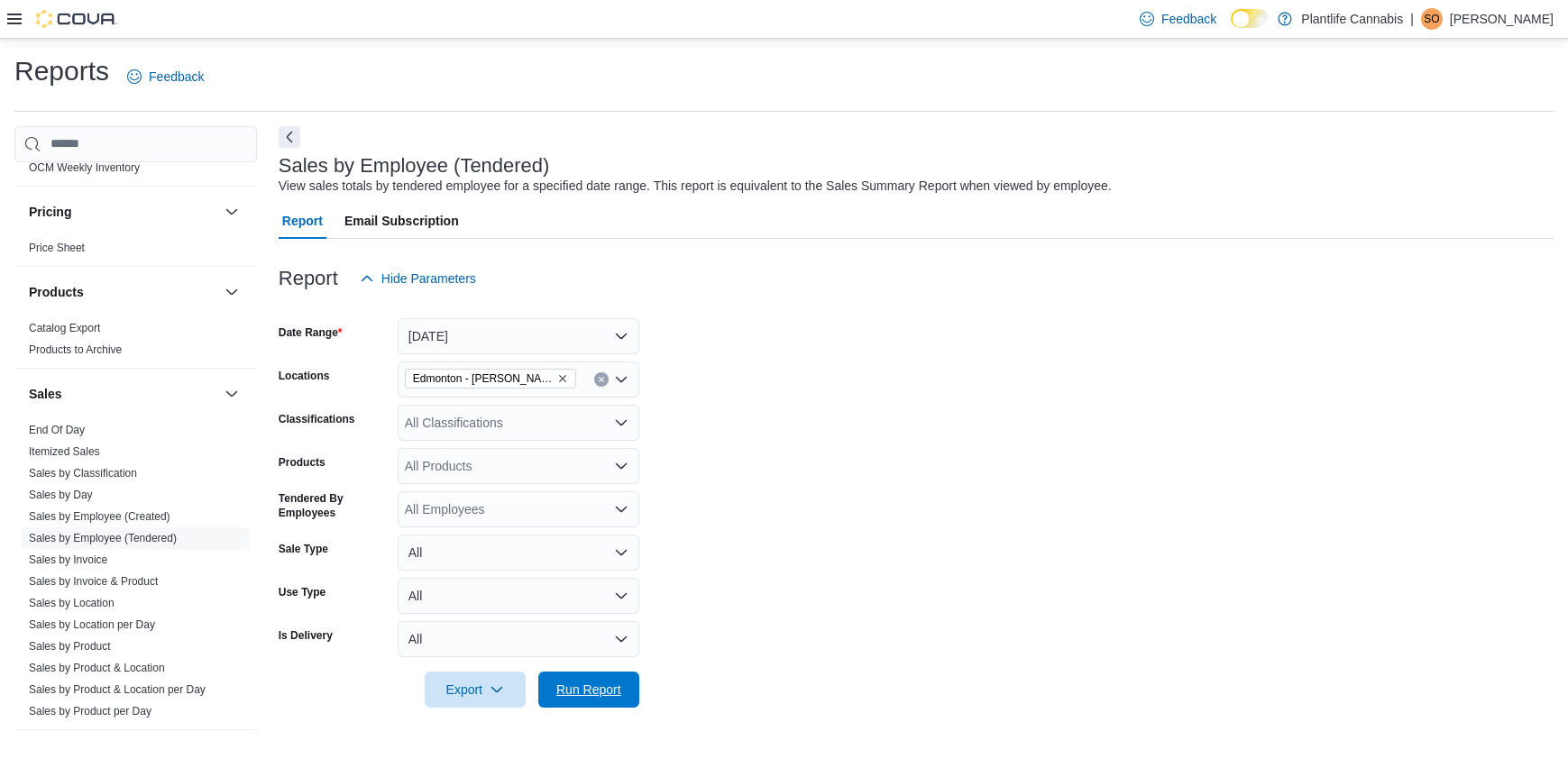
drag, startPoint x: 595, startPoint y: 687, endPoint x: 873, endPoint y: 331, distance: 451.7
click at [595, 687] on span "Run Report" at bounding box center [589, 689] width 65 height 18
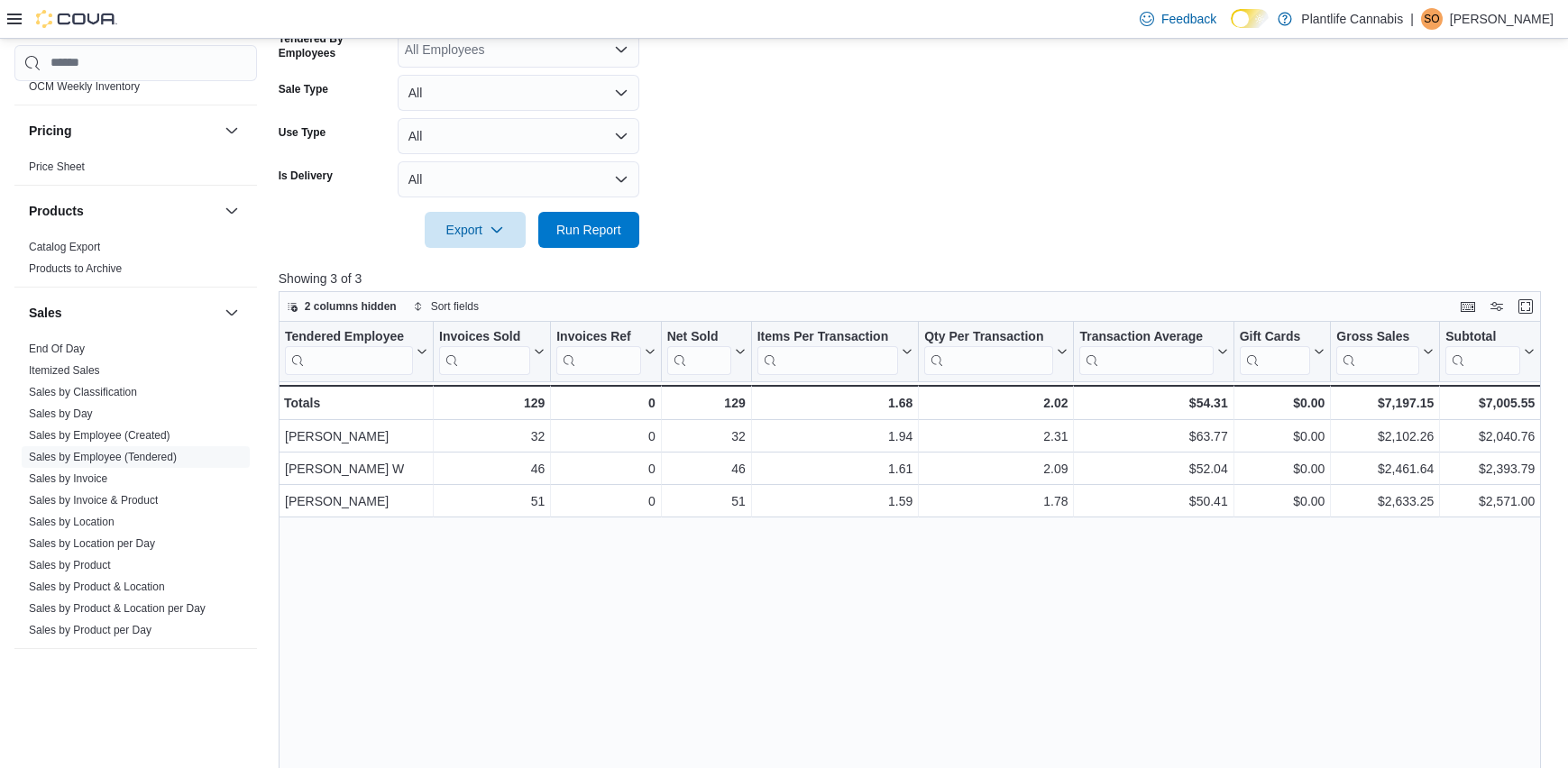
scroll to position [513, 0]
